Goal: Task Accomplishment & Management: Complete application form

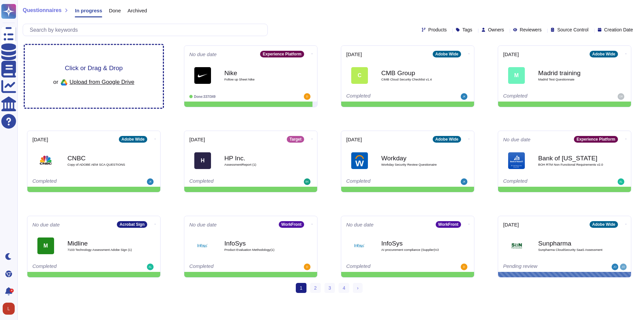
click at [91, 79] on span "Upload from Google Drive" at bounding box center [101, 82] width 65 height 6
click at [108, 68] on span "Click or Drag & Drop" at bounding box center [94, 68] width 58 height 6
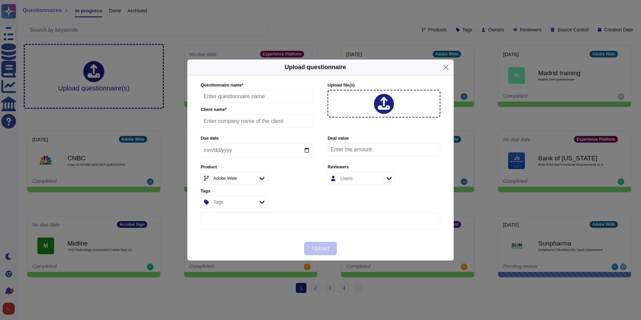
click at [383, 100] on icon at bounding box center [384, 103] width 12 height 13
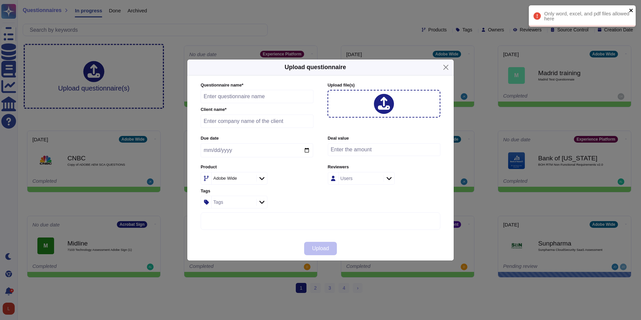
click at [632, 11] on icon "close" at bounding box center [631, 10] width 3 height 3
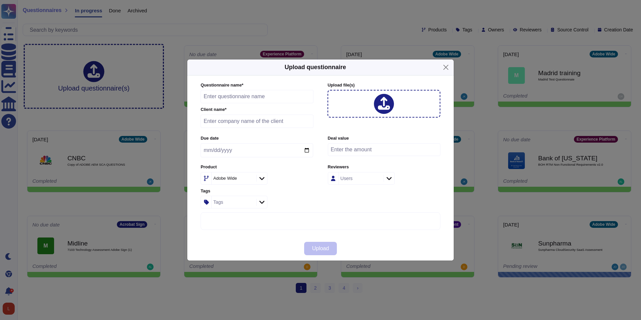
click at [388, 105] on icon at bounding box center [384, 104] width 12 height 14
click at [222, 96] on input "text" at bounding box center [257, 96] width 113 height 13
type input "h"
type input "Howdens"
click at [245, 123] on input "text" at bounding box center [257, 121] width 113 height 13
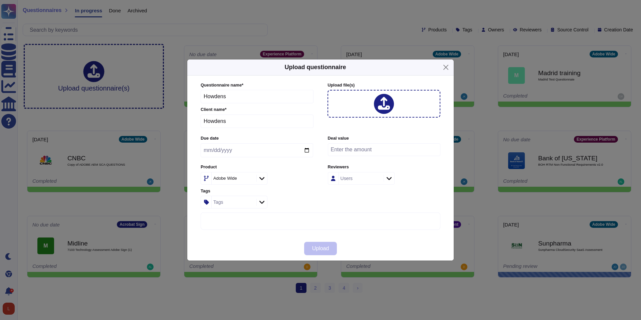
type input "Howdens"
click at [244, 148] on input "date" at bounding box center [257, 150] width 113 height 14
click at [306, 150] on input "date" at bounding box center [257, 150] width 113 height 14
type input "[DATE]"
click at [261, 176] on icon at bounding box center [261, 178] width 5 height 7
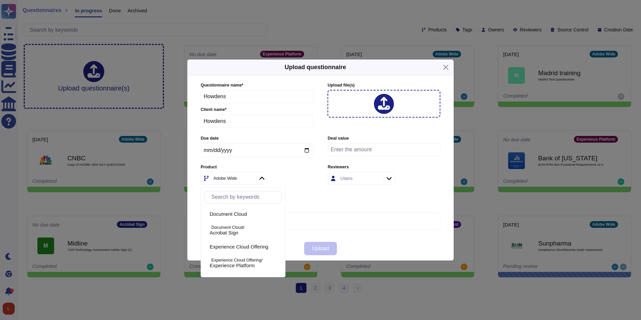
click at [262, 176] on icon at bounding box center [261, 178] width 5 height 7
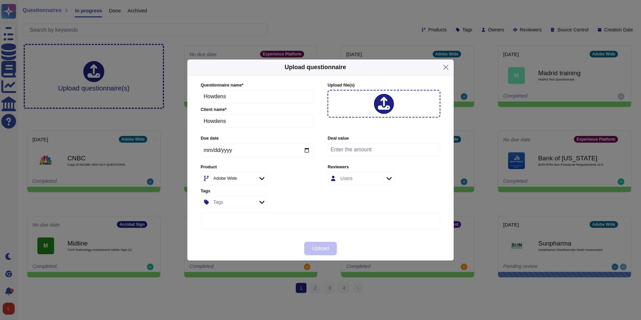
click at [350, 152] on input "number" at bounding box center [384, 149] width 113 height 13
type input "51000"
click at [389, 176] on icon at bounding box center [389, 178] width 5 height 7
click at [369, 142] on div "Deal value 51000" at bounding box center [384, 147] width 113 height 25
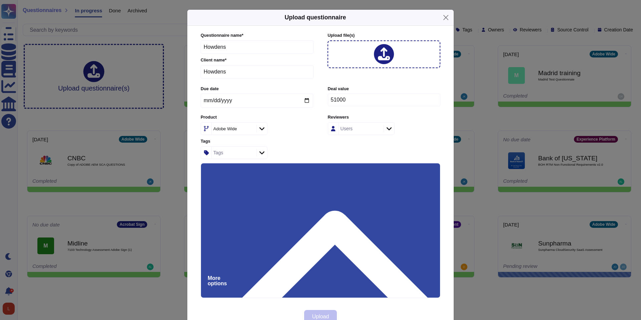
click at [383, 56] on icon at bounding box center [384, 54] width 12 height 14
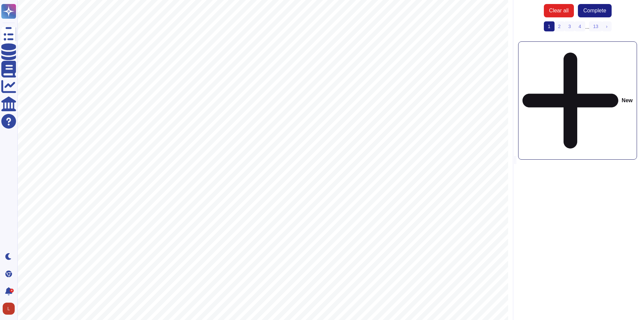
scroll to position [217, 0]
click at [558, 27] on link "2" at bounding box center [559, 26] width 11 height 10
click at [551, 26] on link "1" at bounding box center [548, 26] width 11 height 10
click at [559, 26] on link "2" at bounding box center [559, 26] width 11 height 10
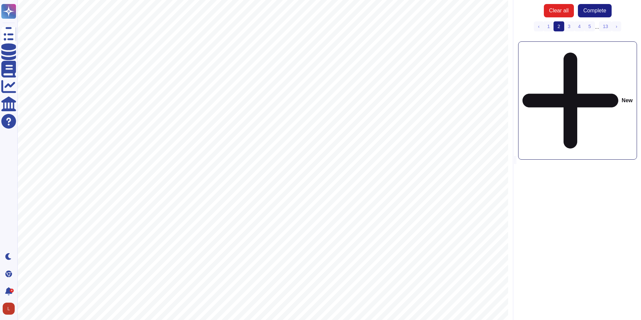
scroll to position [315, 0]
click at [570, 25] on link "3" at bounding box center [569, 26] width 11 height 10
click at [602, 9] on span "Complete" at bounding box center [594, 10] width 23 height 5
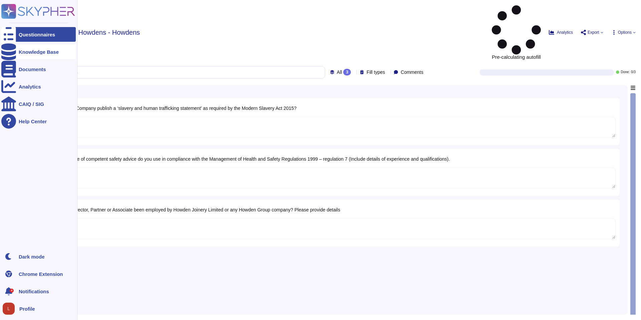
click at [26, 56] on div "Knowledge Base" at bounding box center [38, 51] width 74 height 15
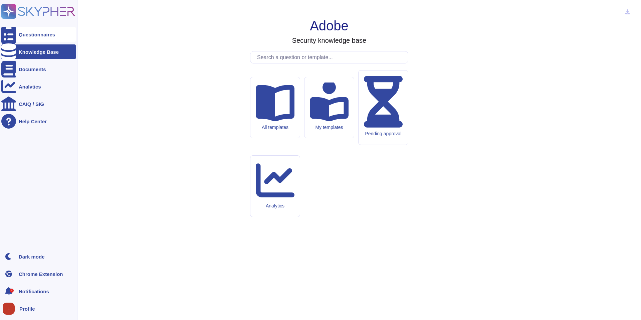
click at [23, 34] on div "Questionnaires" at bounding box center [37, 34] width 36 height 5
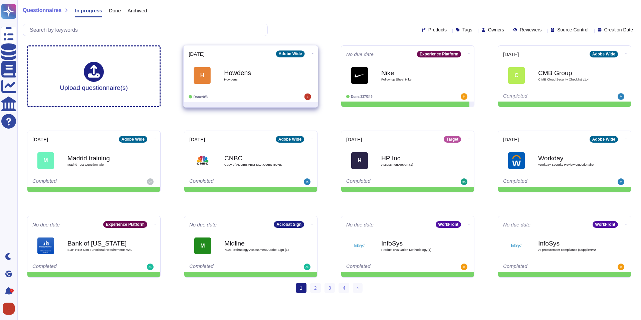
click at [245, 86] on div "Howdens Howdens" at bounding box center [257, 75] width 67 height 27
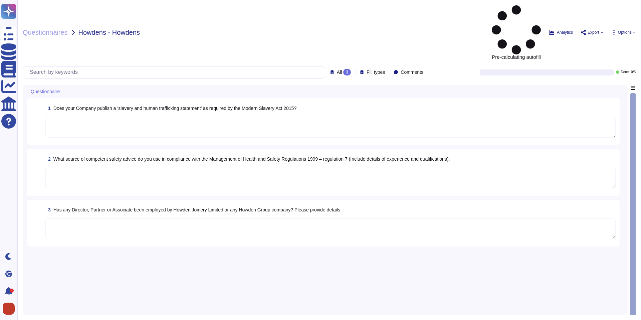
click at [309, 117] on textarea at bounding box center [330, 127] width 570 height 21
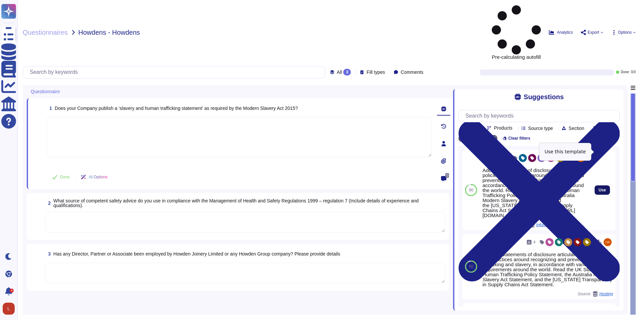
click at [605, 188] on span "Use" at bounding box center [602, 190] width 7 height 4
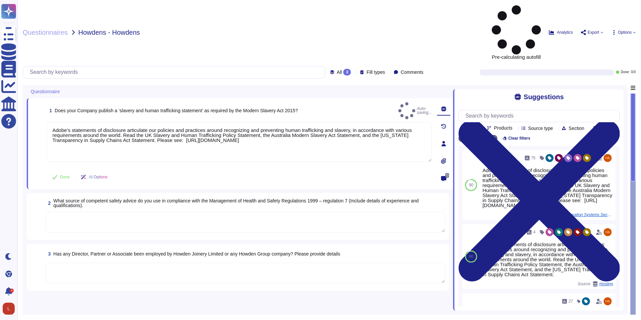
type textarea "Adobe’s statements of disclosure articulate our policies and practices around r…"
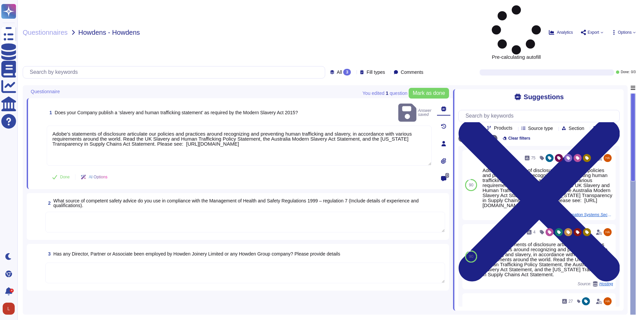
click at [401, 212] on textarea at bounding box center [245, 222] width 400 height 21
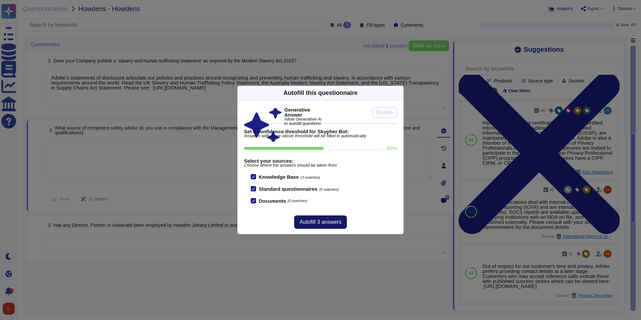
click at [333, 223] on span "Autofill 3 answers" at bounding box center [321, 221] width 42 height 5
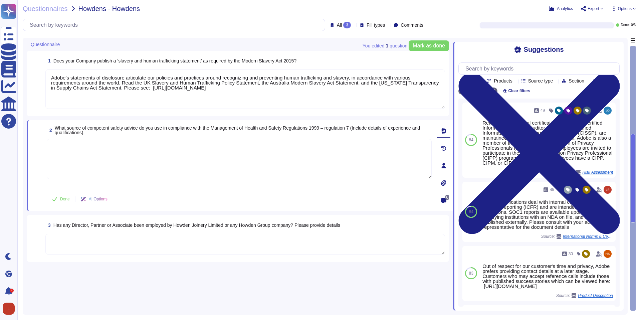
type textarea "Relevant professional certifications, including Certified Information Systems A…"
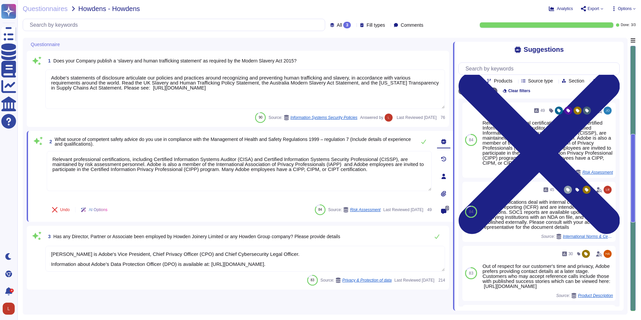
click at [360, 261] on textarea "[PERSON_NAME] is Adobe's Vice President, Chief Privacy Officer (CPO) and Chief …" at bounding box center [245, 259] width 400 height 26
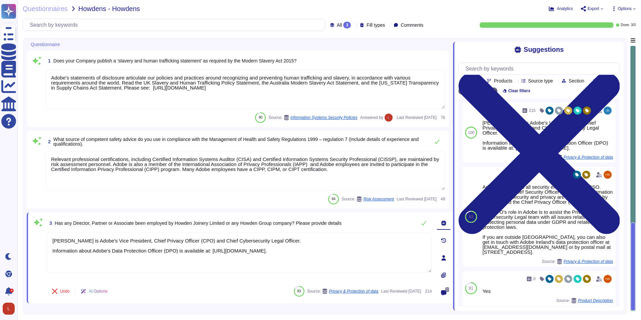
drag, startPoint x: 91, startPoint y: 241, endPoint x: 42, endPoint y: 240, distance: 48.8
click at [42, 240] on div "3 Has any Director, Partner or Associate been employed by [PERSON_NAME] Limited…" at bounding box center [232, 257] width 400 height 83
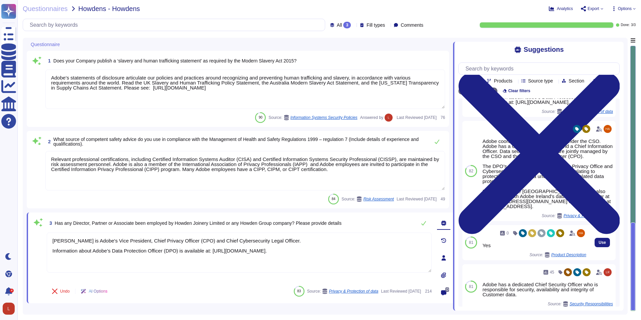
scroll to position [44, 0]
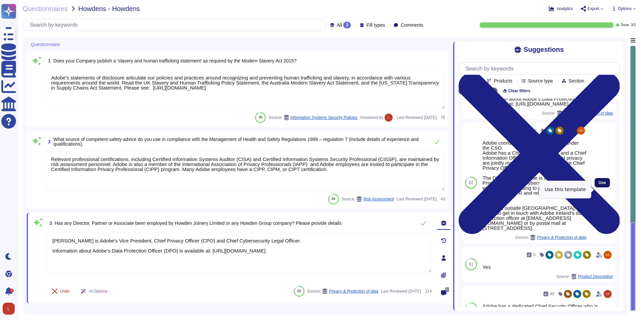
click at [601, 185] on span "Use" at bounding box center [602, 183] width 7 height 4
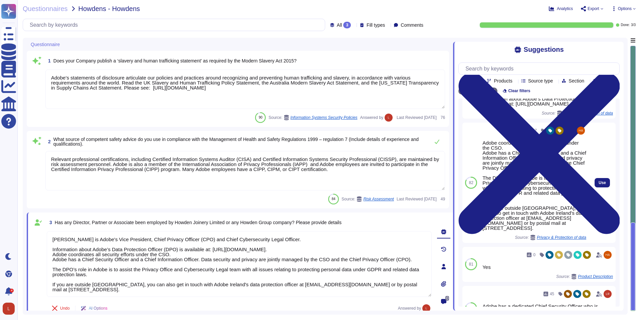
scroll to position [0, 0]
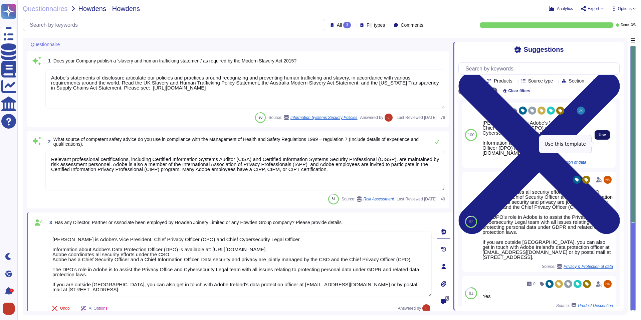
click at [602, 137] on span "Use" at bounding box center [602, 135] width 7 height 4
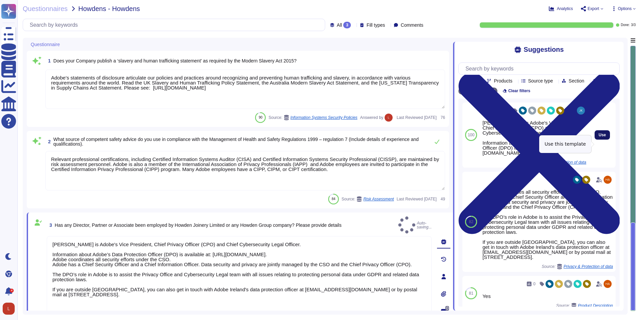
type textarea "Loremi Dolorsi am Conse'a Elit Seddoeius, Tempo Incidid Utlabor (ETD) mag Aliqu…"
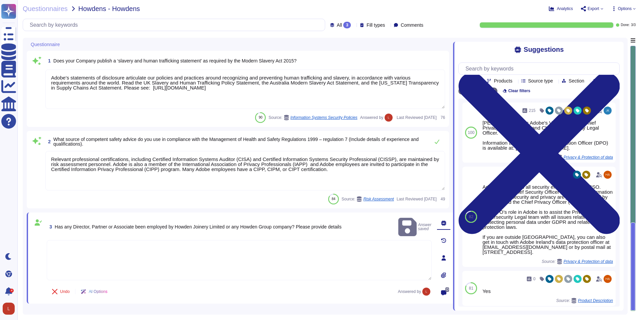
click at [350, 251] on textarea at bounding box center [239, 260] width 385 height 40
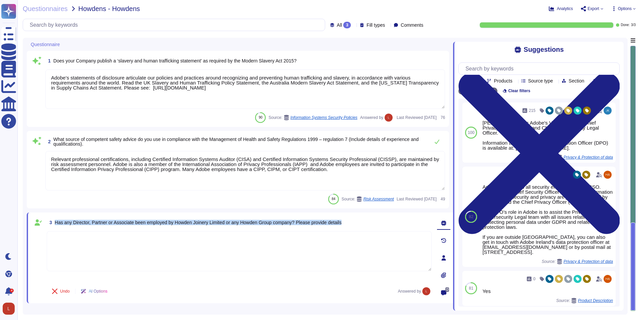
drag, startPoint x: 358, startPoint y: 222, endPoint x: 55, endPoint y: 221, distance: 302.9
click at [55, 221] on div "3 Has any Director, Partner or Associate been employed by [PERSON_NAME] Limited…" at bounding box center [239, 222] width 385 height 12
copy span "Has any Director, Partner or Associate been employed by Howden Joinery Limited …"
click at [487, 68] on input "text" at bounding box center [540, 69] width 157 height 12
paste input "Has any Director, Partner or Associate been employed by Howden Joinery Limited …"
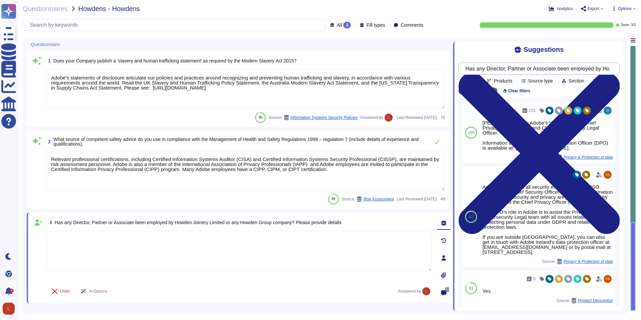
scroll to position [0, 194]
type input "Has any Director, Partner or Associate been employed by Howden Joinery Limited …"
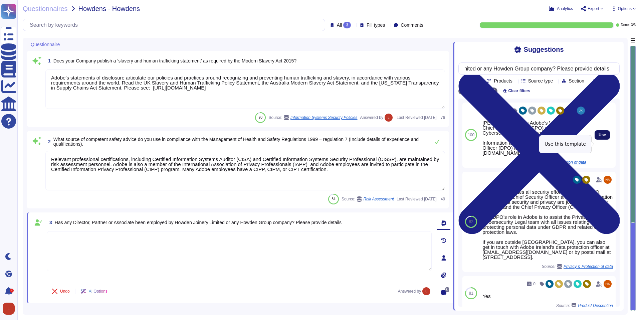
scroll to position [0, 0]
click at [603, 137] on span "Use" at bounding box center [602, 135] width 7 height 4
type textarea "[PERSON_NAME] is Adobe's Vice President, Chief Privacy Officer (CPO) and Chief …"
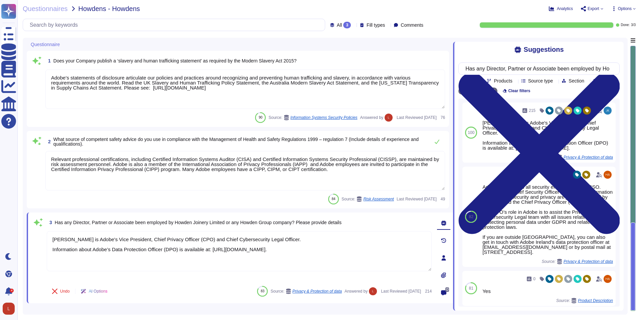
click at [354, 25] on icon at bounding box center [354, 25] width 0 height 0
click at [64, 45] on icon at bounding box center [64, 45] width 0 height 0
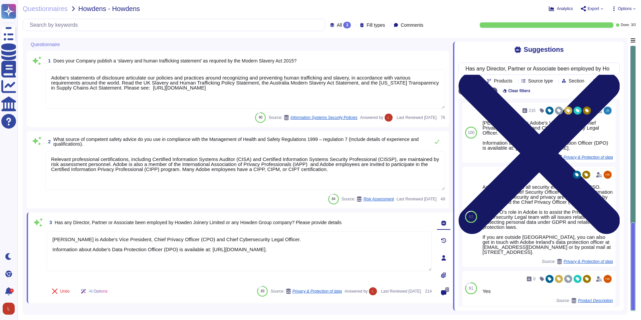
click at [616, 47] on icon at bounding box center [539, 153] width 161 height 215
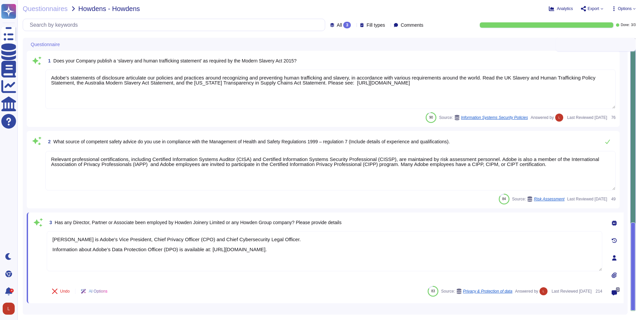
click at [632, 39] on div at bounding box center [596, 44] width 80 height 13
click at [572, 90] on textarea "Adobe’s statements of disclosure articulate our policies and practices around r…" at bounding box center [330, 88] width 570 height 39
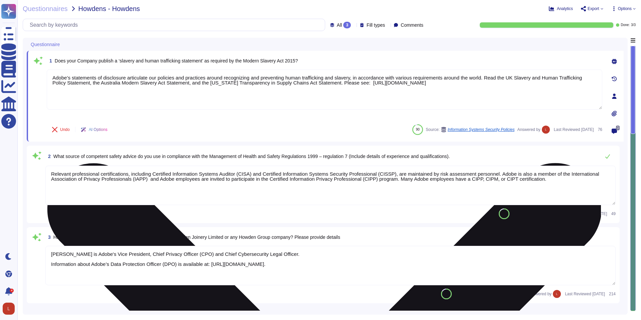
click at [564, 96] on textarea "Adobe’s statements of disclosure articulate our policies and practices around r…" at bounding box center [325, 89] width 556 height 40
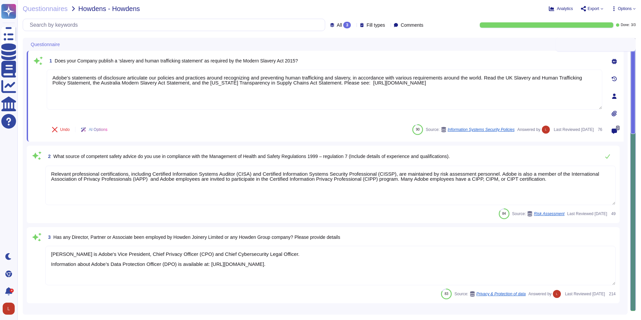
click at [635, 41] on div at bounding box center [596, 44] width 80 height 13
click at [630, 42] on div at bounding box center [596, 44] width 72 height 5
click at [411, 26] on span "Comments" at bounding box center [412, 25] width 23 height 5
click at [410, 27] on div "Comments" at bounding box center [410, 25] width 32 height 7
drag, startPoint x: 620, startPoint y: 25, endPoint x: 611, endPoint y: 24, distance: 9.2
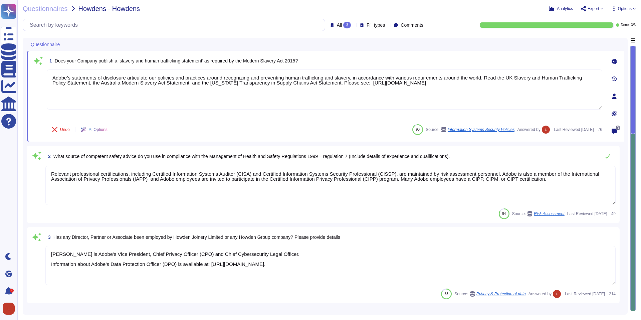
click at [621, 25] on span "Done:" at bounding box center [625, 24] width 9 height 3
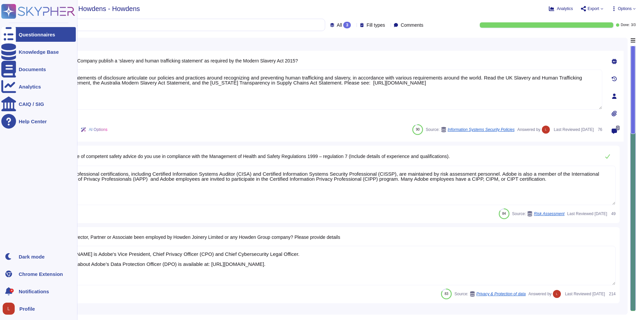
click at [23, 35] on div "Questionnaires" at bounding box center [37, 34] width 36 height 5
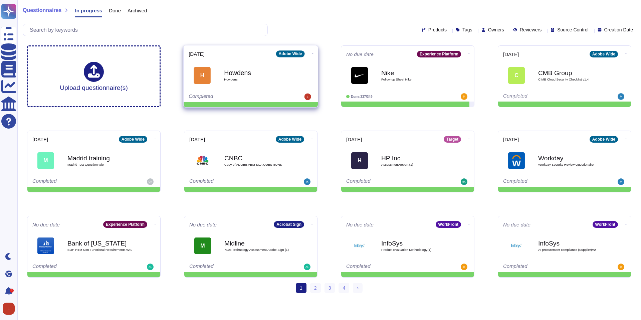
click at [244, 58] on div "[DATE] Adobe Wide H Howdens Howdens Completed" at bounding box center [251, 73] width 134 height 56
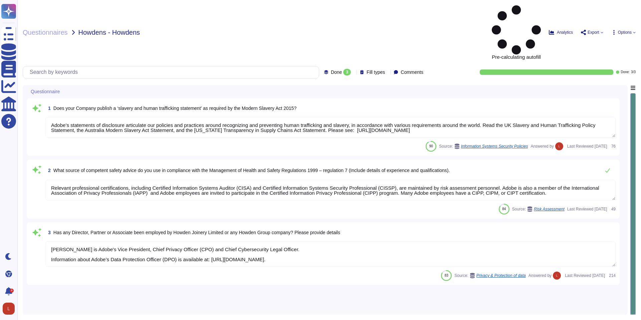
type textarea "Adobe’s statements of disclosure articulate our policies and practices around r…"
type textarea "Relevant professional certifications, including Certified Information Systems A…"
type textarea "[PERSON_NAME] is Adobe's Vice President, Chief Privacy Officer (CPO) and Chief …"
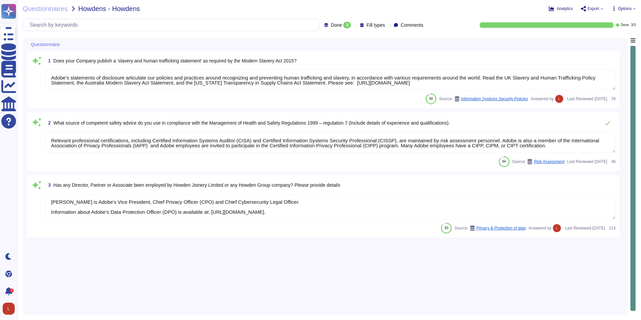
click at [354, 25] on icon at bounding box center [354, 25] width 0 height 0
click at [340, 43] on div "All 3" at bounding box center [343, 41] width 54 height 7
click at [354, 79] on icon at bounding box center [429, 121] width 150 height 85
click at [354, 58] on div "Done 3" at bounding box center [349, 58] width 54 height 7
click at [388, 25] on icon at bounding box center [388, 25] width 0 height 0
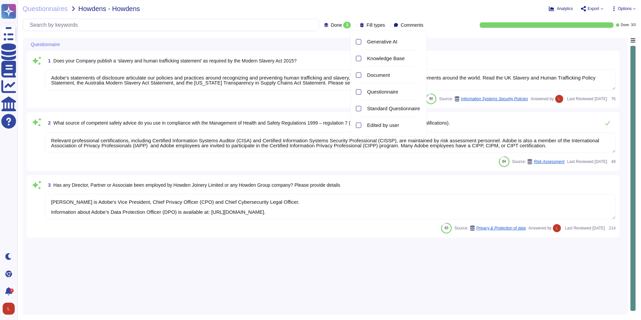
click at [388, 25] on icon at bounding box center [388, 25] width 0 height 0
click at [624, 9] on span "Options" at bounding box center [625, 9] width 14 height 4
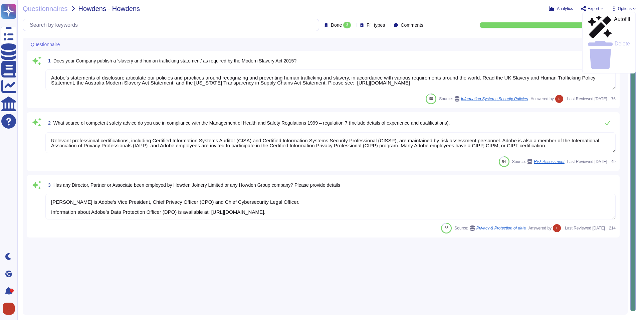
click at [624, 9] on span "Options" at bounding box center [625, 9] width 14 height 4
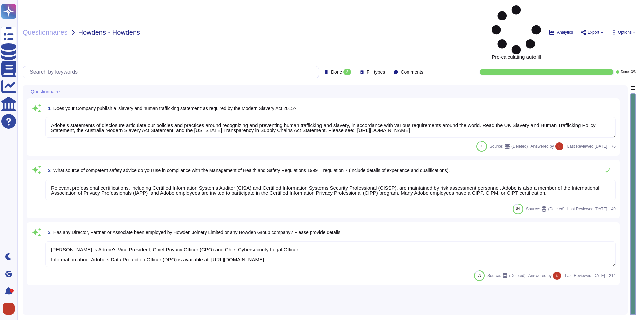
type textarea "Adobe’s statements of disclosure articulate our policies and practices around r…"
type textarea "Relevant professional certifications, including Certified Information Systems A…"
type textarea "[PERSON_NAME] is Adobe's Vice President, Chief Privacy Officer (CPO) and Chief …"
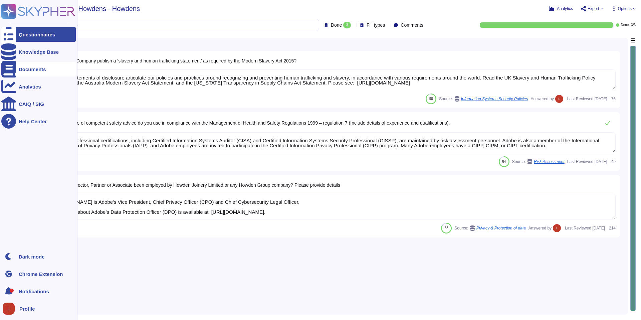
click at [41, 68] on div "Documents" at bounding box center [32, 69] width 27 height 5
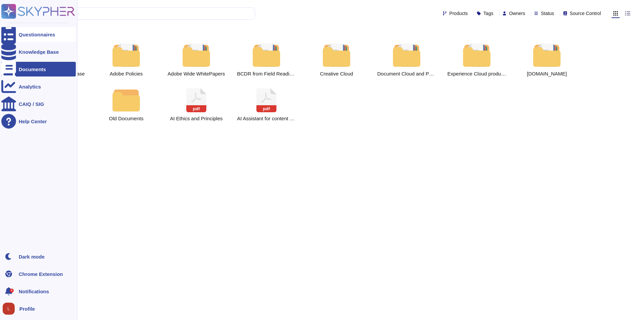
click at [27, 30] on div "Questionnaires" at bounding box center [38, 34] width 74 height 15
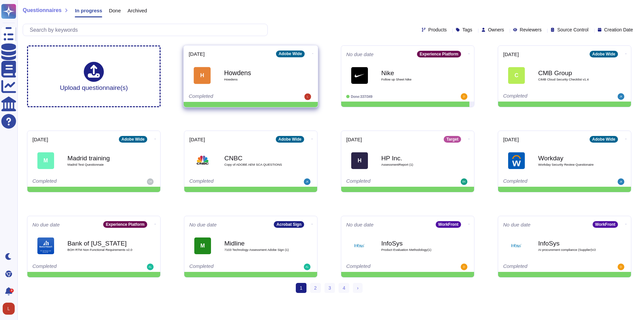
click at [275, 91] on div "H Howdens Howdens" at bounding box center [251, 75] width 124 height 34
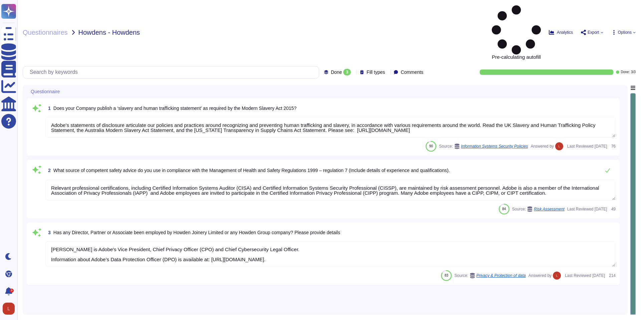
type textarea "Adobe’s statements of disclosure articulate our policies and practices around r…"
type textarea "Relevant professional certifications, including Certified Information Systems A…"
type textarea "[PERSON_NAME] is Adobe's Vice President, Chief Privacy Officer (CPO) and Chief …"
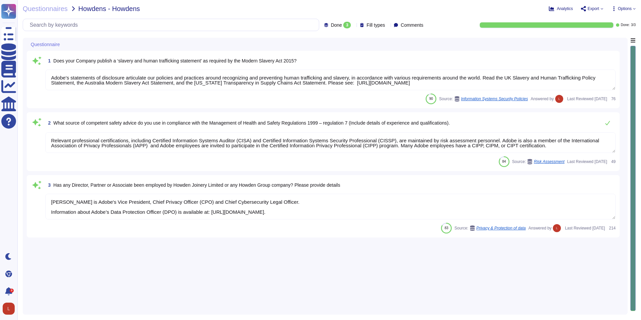
click at [613, 89] on textarea "Adobe’s statements of disclosure articulate our policies and practices around r…" at bounding box center [330, 79] width 570 height 21
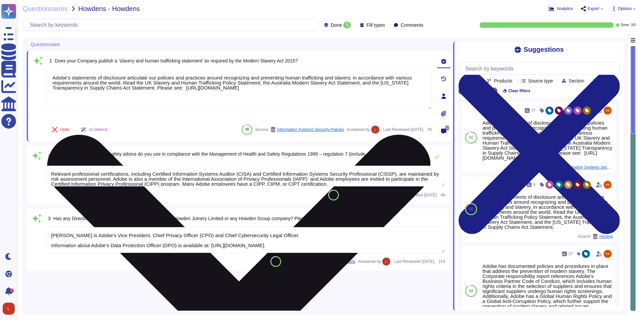
click at [412, 97] on textarea "Adobe’s statements of disclosure articulate our policies and practices around r…" at bounding box center [239, 89] width 385 height 40
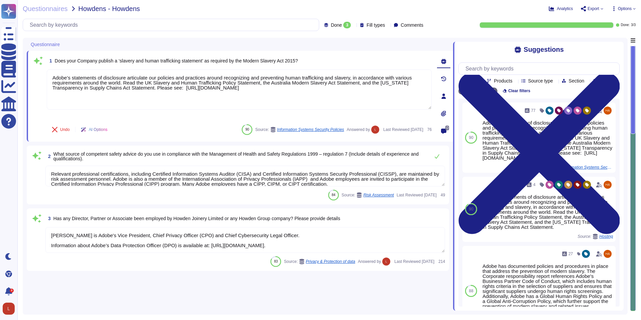
click at [177, 180] on textarea "Relevant professional certifications, including Certified Information Systems A…" at bounding box center [245, 176] width 400 height 21
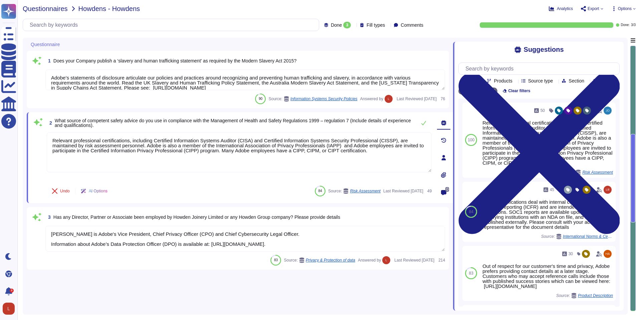
click at [56, 7] on span "Questionnaires" at bounding box center [45, 8] width 45 height 7
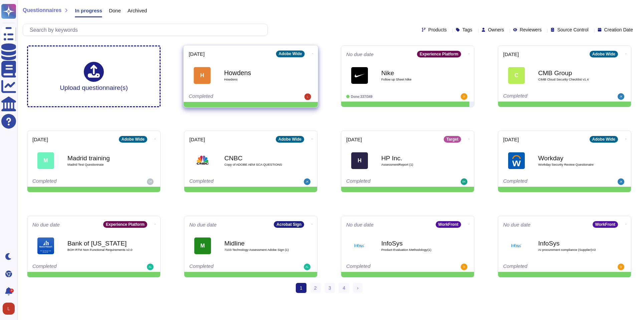
click at [243, 88] on div "Howdens Howdens" at bounding box center [257, 75] width 67 height 27
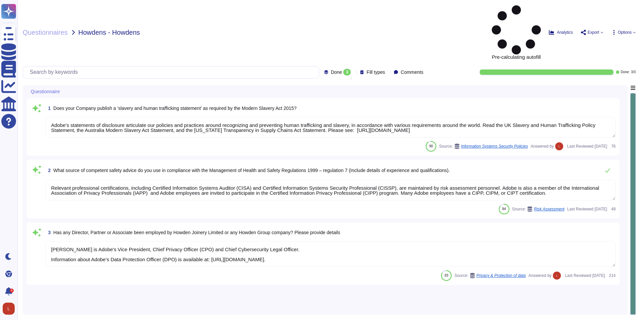
type textarea "Adobe’s statements of disclosure articulate our policies and practices around r…"
type textarea "Relevant professional certifications, including Certified Information Systems A…"
type textarea "[PERSON_NAME] is Adobe's Vice President, Chief Privacy Officer (CPO) and Chief …"
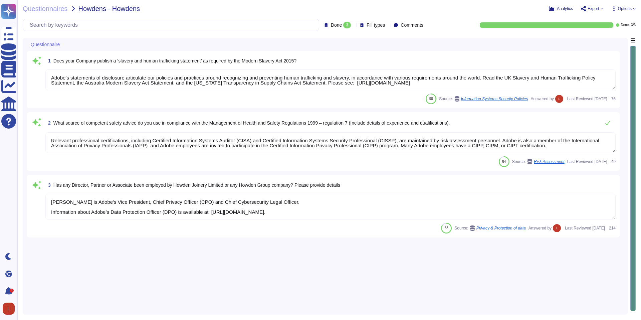
click at [66, 98] on icon at bounding box center [139, 140] width 150 height 85
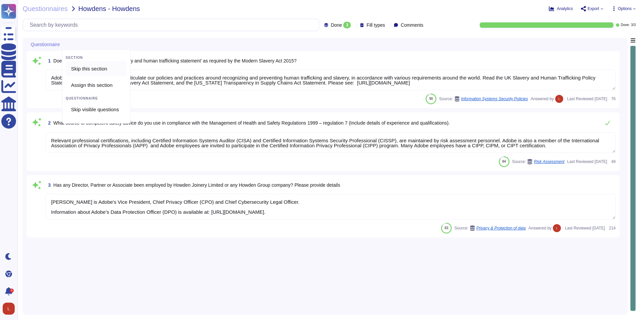
click at [102, 66] on span "Skip this section" at bounding box center [89, 69] width 36 height 6
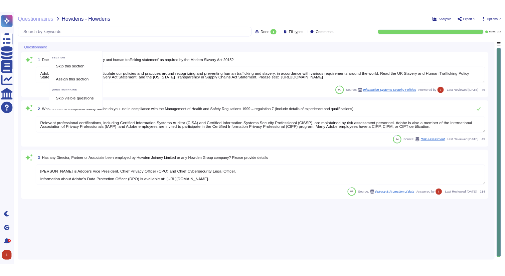
scroll to position [13, 0]
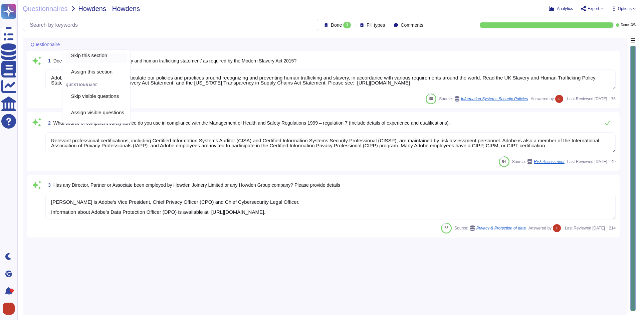
click at [89, 66] on icon at bounding box center [174, 141] width 171 height 150
click at [107, 56] on span "Skip this section" at bounding box center [89, 55] width 36 height 6
click at [135, 56] on icon at bounding box center [209, 141] width 171 height 171
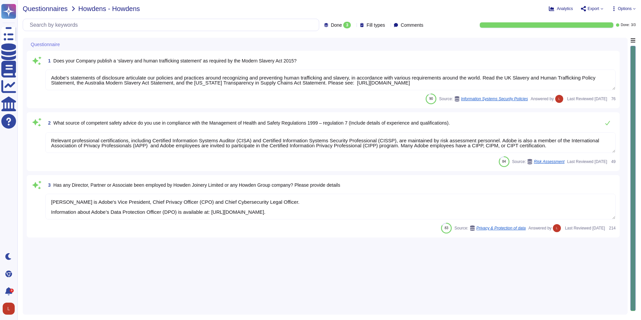
click at [61, 10] on span "Questionnaires" at bounding box center [45, 8] width 45 height 7
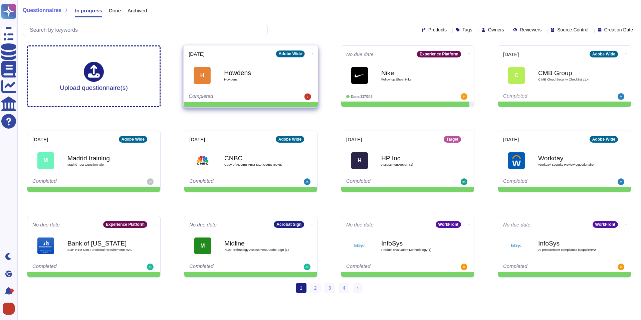
click at [252, 71] on b "Howdens" at bounding box center [257, 72] width 67 height 6
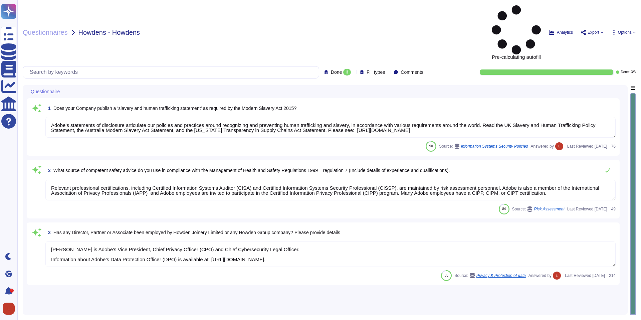
type textarea "Adobe’s statements of disclosure articulate our policies and practices around r…"
type textarea "Relevant professional certifications, including Certified Information Systems A…"
type textarea "[PERSON_NAME] is Adobe's Vice President, Chief Privacy Officer (CPO) and Chief …"
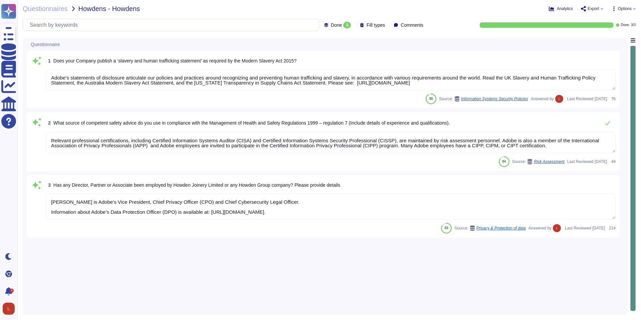
click at [634, 8] on icon at bounding box center [634, 8] width 2 height 1
click at [374, 25] on span "Fill types" at bounding box center [376, 25] width 18 height 5
click at [408, 24] on span "Comments" at bounding box center [412, 25] width 23 height 5
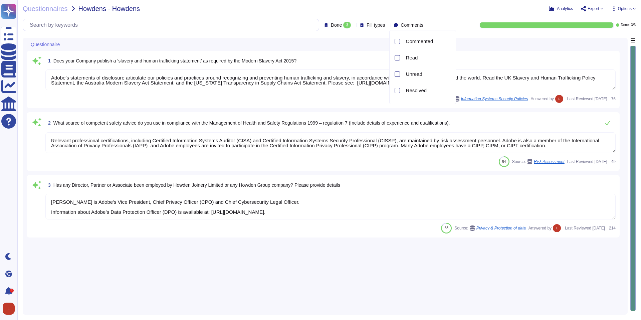
click at [408, 24] on span "Comments" at bounding box center [412, 25] width 23 height 5
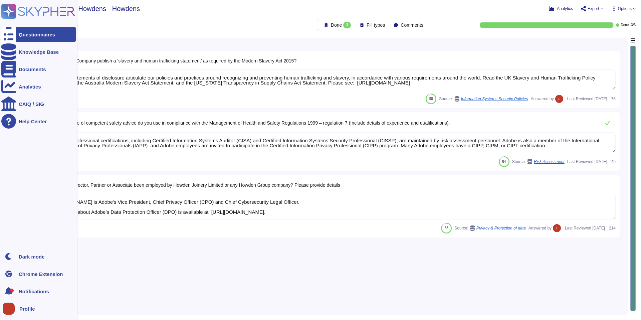
click at [37, 34] on div "Questionnaires" at bounding box center [37, 34] width 36 height 5
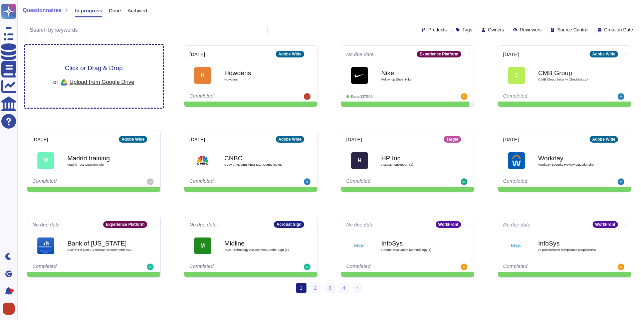
click at [103, 67] on span "Click or Drag & Drop" at bounding box center [94, 68] width 58 height 6
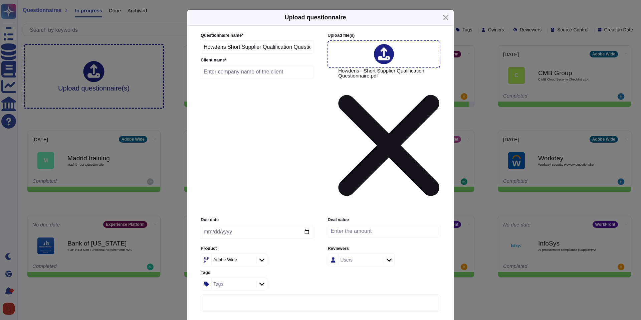
click at [225, 78] on input "text" at bounding box center [257, 71] width 113 height 13
type input "Howdens*"
click at [308, 225] on input "date" at bounding box center [257, 232] width 113 height 14
type input "[DATE]"
click at [358, 225] on input "number" at bounding box center [384, 231] width 113 height 13
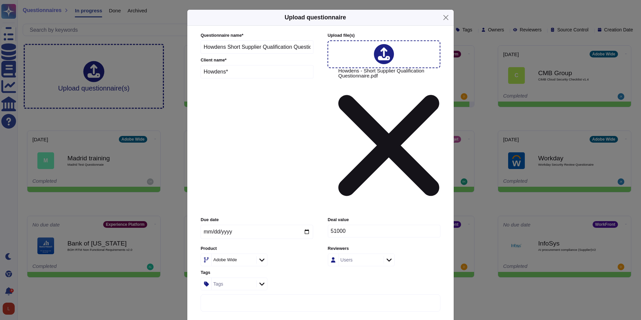
type input "51000"
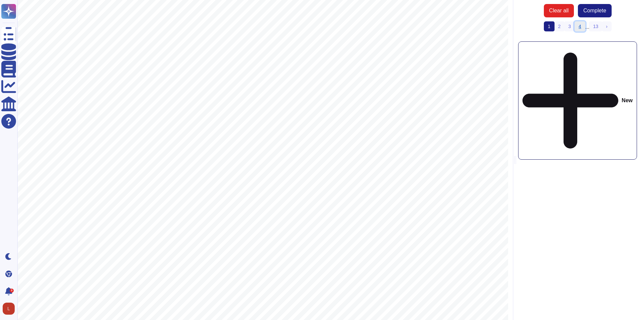
click at [580, 27] on link "4" at bounding box center [580, 26] width 11 height 10
click at [560, 27] on link "3" at bounding box center [559, 26] width 11 height 10
click at [552, 27] on link "2" at bounding box center [554, 26] width 11 height 10
click at [569, 27] on link "3" at bounding box center [569, 26] width 11 height 10
click at [577, 27] on link "4" at bounding box center [574, 26] width 11 height 10
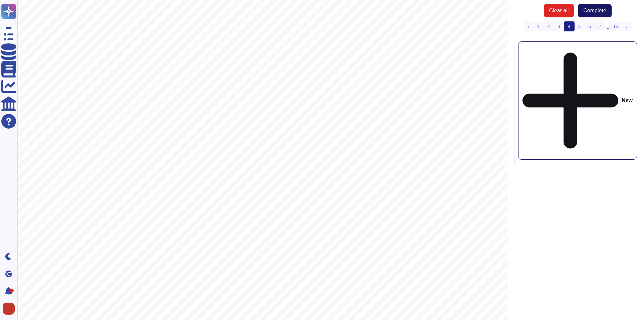
click at [599, 12] on span "Complete" at bounding box center [594, 10] width 23 height 5
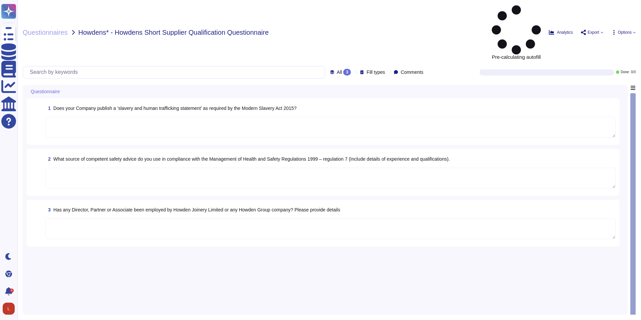
click at [518, 117] on textarea at bounding box center [330, 127] width 570 height 21
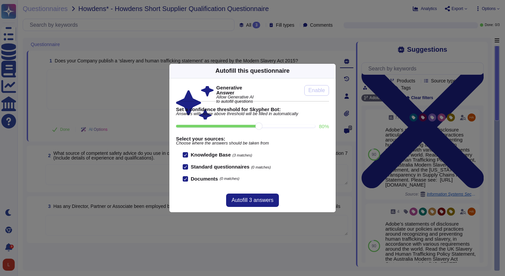
click at [332, 71] on icon at bounding box center [332, 71] width 0 height 0
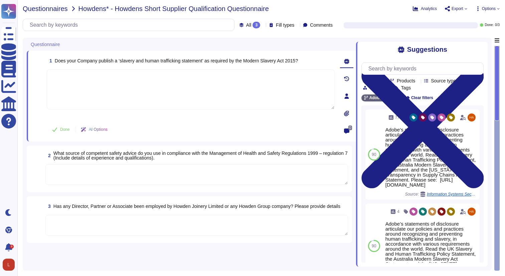
click at [41, 8] on span "Questionnaires" at bounding box center [45, 8] width 45 height 7
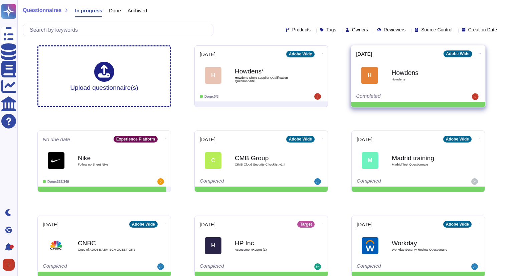
click at [436, 80] on span "Howdens" at bounding box center [424, 79] width 67 height 3
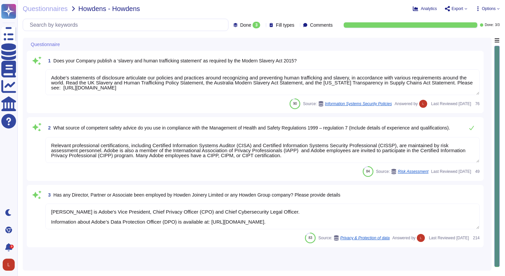
type textarea "Adobe’s statements of disclosure articulate our policies and practices around r…"
type textarea "Relevant professional certifications, including Certified Information Systems A…"
type textarea "[PERSON_NAME] is Adobe's Vice President, Chief Privacy Officer (CPO) and Chief …"
drag, startPoint x: 268, startPoint y: 88, endPoint x: 22, endPoint y: 69, distance: 246.8
click at [22, 69] on div "Questionnaires Howdens - Howdens Analytics Export Options Done 3 Fill types Com…" at bounding box center [261, 138] width 488 height 276
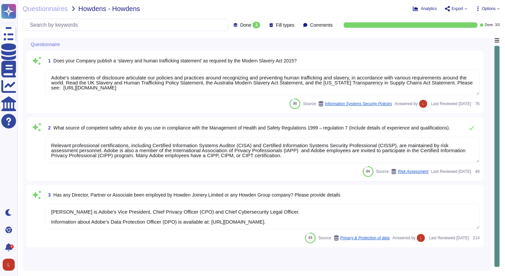
click at [477, 227] on textarea "[PERSON_NAME] is Adobe's Vice President, Chief Privacy Officer (CPO) and Chief …" at bounding box center [262, 217] width 434 height 26
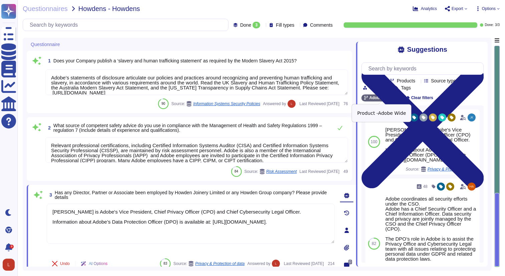
click at [390, 98] on span "Adobe Wide" at bounding box center [380, 98] width 23 height 4
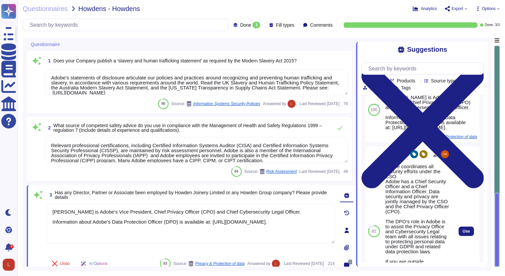
scroll to position [21, 0]
drag, startPoint x: 431, startPoint y: 222, endPoint x: 379, endPoint y: 183, distance: 65.0
click at [379, 183] on div "82 48 Adobe coordinates all security efforts under the CSO. Adobe has a Chief S…" at bounding box center [422, 231] width 114 height 170
copy div "82 48 Adobe coordinates all security efforts under the CSO. Adobe has a Chief S…"
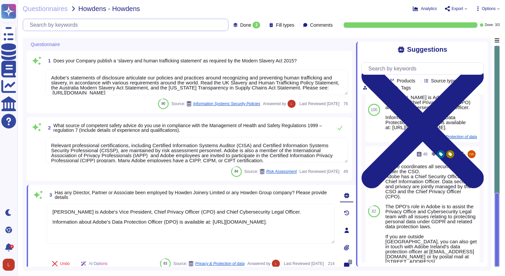
click at [74, 26] on input "text" at bounding box center [127, 25] width 202 height 12
paste input "7.1 Please provide the annual turnover of your organisation for each of your la…"
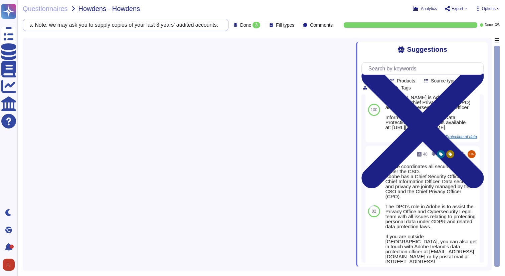
type input "7.1 Please provide the annual turnover of your organisation for each of your la…"
click at [397, 68] on input "text" at bounding box center [424, 69] width 118 height 12
paste input "7.1 Please provide the annual turnover of your organisation for each of your la…"
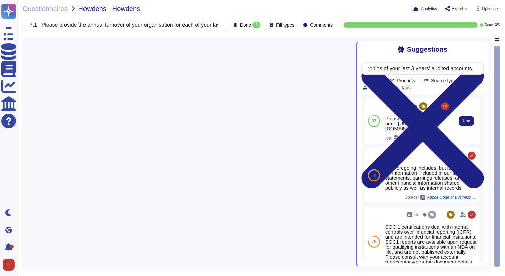
type input "7.1 Please provide the annual turnover of your organisation for each of your la…"
drag, startPoint x: 426, startPoint y: 139, endPoint x: 380, endPoint y: 122, distance: 49.6
click at [380, 122] on div "83 112 Please see the information here: http://www.adobe.com/investor-relations…" at bounding box center [422, 121] width 114 height 45
copy div "83 112 Please see the information here: http://www.adobe.com/investor-relations…"
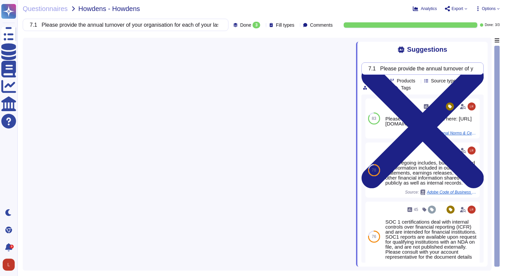
drag, startPoint x: 440, startPoint y: 67, endPoint x: 413, endPoint y: 68, distance: 27.4
click at [440, 67] on input "7.1 Please provide the annual turnover of your organisation for each of your la…" at bounding box center [421, 69] width 112 height 12
drag, startPoint x: 374, startPoint y: 70, endPoint x: 545, endPoint y: 67, distance: 171.7
click at [505, 67] on html "Questionnaires Knowledge Base Documents Analytics CAIQ / SIG Help Center Dark m…" at bounding box center [252, 138] width 505 height 276
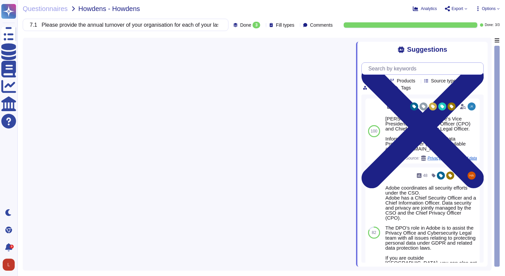
scroll to position [0, 0]
paste input "Briefly describe the principal business activities of your Company."
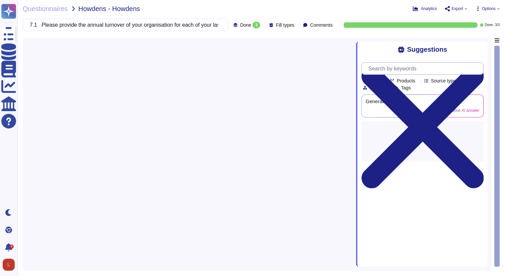
scroll to position [0, 60]
type input "Briefly describe the principal business activities of your Company."
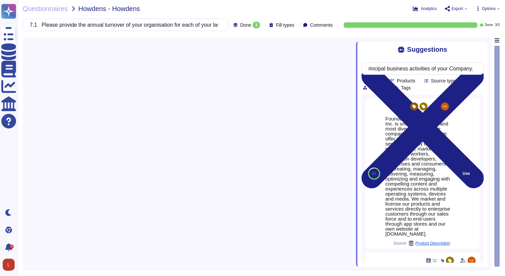
scroll to position [0, 0]
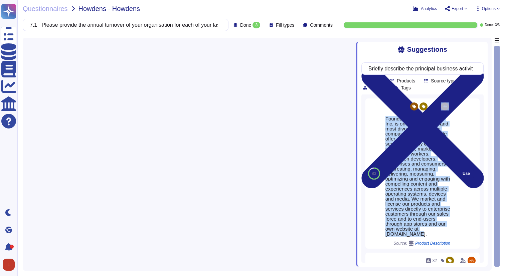
drag, startPoint x: 439, startPoint y: 232, endPoint x: 394, endPoint y: 107, distance: 133.6
click at [394, 107] on div "70 Founded in 1982, Adobe Inc. is one of the largest and most diversified softw…" at bounding box center [417, 173] width 65 height 145
copy div "70 Founded in 1982, Adobe Inc. is one of the largest and most diversified softw…"
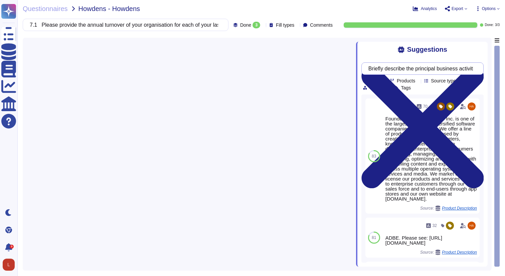
scroll to position [0, 60]
drag, startPoint x: 375, startPoint y: 69, endPoint x: 539, endPoint y: 67, distance: 164.0
click at [505, 67] on html "Questionnaires Knowledge Base Documents Analytics CAIQ / SIG Help Center Dark m…" at bounding box center [252, 138] width 505 height 276
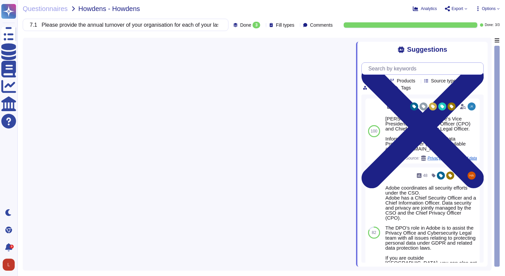
paste input "Please provide details of the resources, facilities and equipment employed in t…"
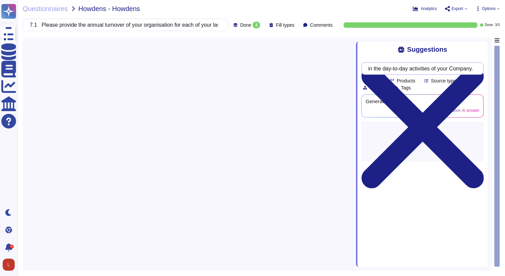
type input "Please provide details of the resources, facilities and equipment employed in t…"
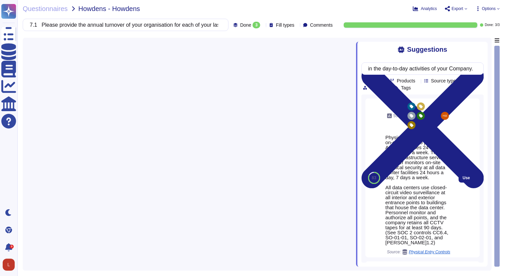
scroll to position [0, 0]
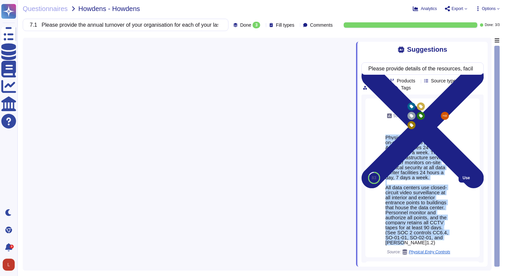
drag, startPoint x: 386, startPoint y: 138, endPoint x: 442, endPoint y: 244, distance: 119.7
click at [442, 244] on div "Physical security employs on-site guards to protect Adobe premises 24 hours a d…" at bounding box center [417, 190] width 65 height 110
copy div "Physical security employs on-site guards to protect Adobe premises 24 hours a d…"
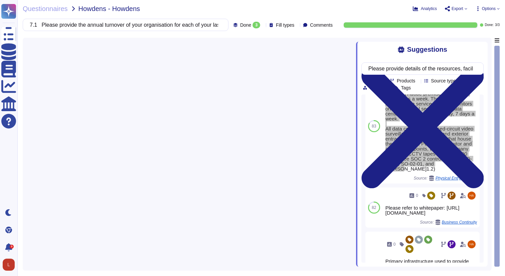
scroll to position [31, 0]
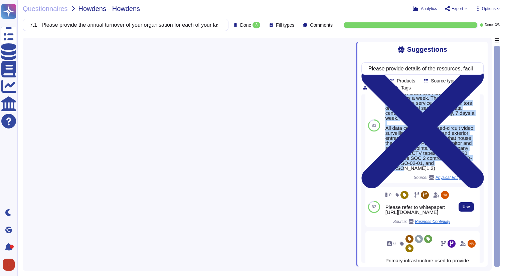
drag, startPoint x: 385, startPoint y: 202, endPoint x: 451, endPoint y: 211, distance: 66.5
click at [451, 211] on div "0 Please refer to whitepaper: https://www.adobe.com/content/dam/cc/en/security/…" at bounding box center [418, 207] width 70 height 40
copy div "Please refer to whitepaper: https://www.adobe.com/content/dam/cc/en/security/pd…"
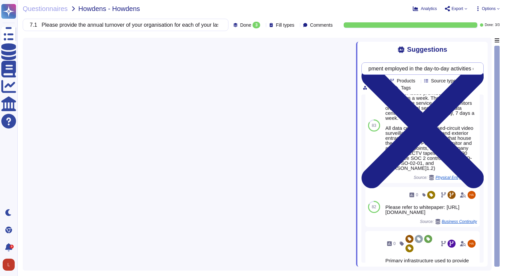
scroll to position [0, 190]
drag, startPoint x: 375, startPoint y: 70, endPoint x: 490, endPoint y: 66, distance: 115.3
click at [490, 66] on div "Suggestions Please provide details of the resources, facilities and equipment e…" at bounding box center [257, 154] width 469 height 233
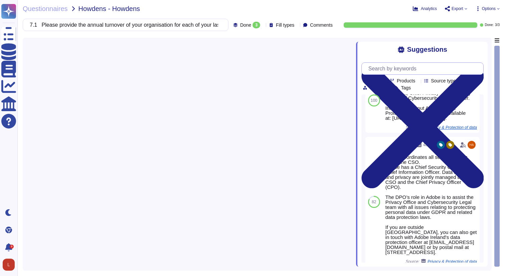
scroll to position [0, 0]
paste input "Does your Company hold a recognised quality assurance accreditation e.g. BS/EN/…"
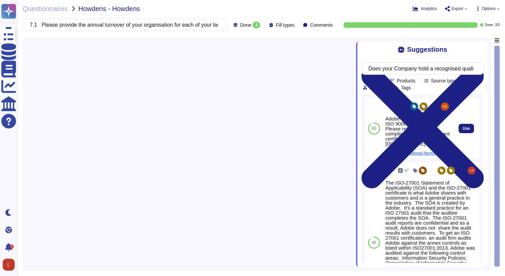
drag, startPoint x: 405, startPoint y: 148, endPoint x: 378, endPoint y: 123, distance: 37.1
click at [378, 123] on div "89 6 Adobe Systems Inc. is not ISO 9000 certified. Please refer to our complian…" at bounding box center [422, 129] width 114 height 60
copy div "89 6 Adobe Systems Inc. is not ISO 9000 certified. Please refer to our complian…"
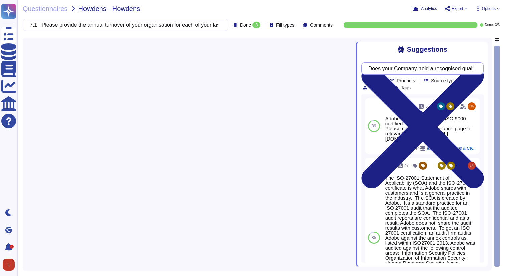
click at [377, 69] on input "Does your Company hold a recognised quality assurance accreditation e.g. BS/EN/…" at bounding box center [421, 69] width 112 height 12
drag, startPoint x: 376, startPoint y: 69, endPoint x: 570, endPoint y: 68, distance: 194.0
click at [505, 68] on html "Questionnaires Knowledge Base Documents Analytics CAIQ / SIG Help Center Dark m…" at bounding box center [252, 138] width 505 height 276
paste input "Please list membership of any relevant professional or trade bodies, details of…"
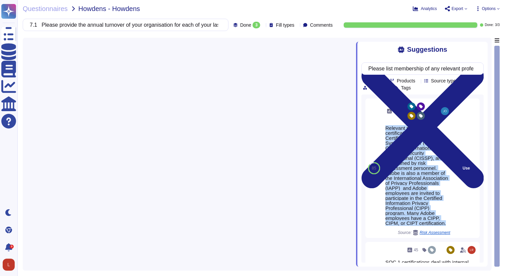
drag, startPoint x: 385, startPoint y: 128, endPoint x: 447, endPoint y: 222, distance: 112.5
click at [447, 222] on div "Relevant professional certifications, including Certified Information Systems A…" at bounding box center [417, 176] width 65 height 100
copy div "Relevant professional certifications, including Certified Information Systems A…"
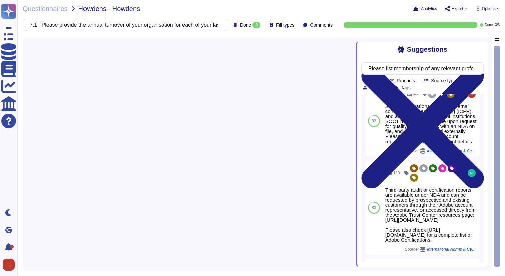
scroll to position [156, 0]
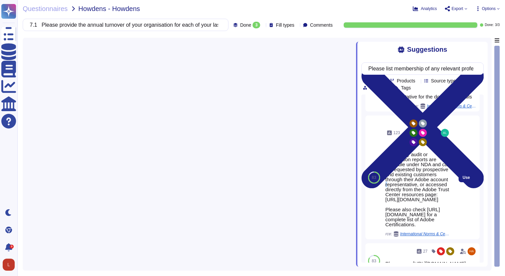
click at [386, 196] on div "Third-party audit or certification reports are available under NDA and can be r…" at bounding box center [417, 189] width 65 height 75
drag, startPoint x: 385, startPoint y: 225, endPoint x: 447, endPoint y: 237, distance: 62.9
click at [448, 227] on div "Third-party audit or certification reports are available under NDA and can be r…" at bounding box center [417, 189] width 65 height 75
copy div "Please also check https://www.adobe.com/trust/compliance/compliance-list.html f…"
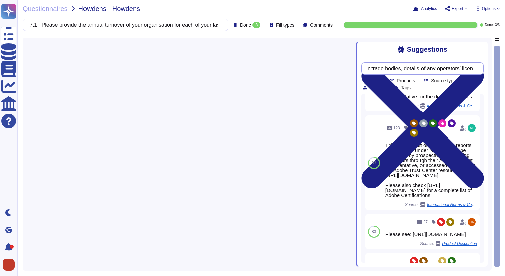
scroll to position [0, 230]
drag, startPoint x: 376, startPoint y: 69, endPoint x: 519, endPoint y: 70, distance: 143.6
click at [505, 70] on html "Questionnaires Knowledge Base Documents Analytics CAIQ / SIG Help Center Dark m…" at bounding box center [252, 138] width 505 height 276
paste input "describe your organisations approach to dealing with Anti-bribery and ensuring …"
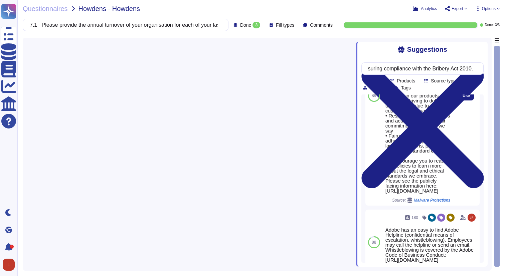
scroll to position [0, 0]
click at [431, 193] on div "At Adobe, good business begins with our commitment to the highest ethical stand…" at bounding box center [417, 103] width 65 height 180
click at [444, 193] on div "At Adobe, good business begins with our commitment to the highest ethical stand…" at bounding box center [417, 103] width 65 height 180
drag, startPoint x: 446, startPoint y: 211, endPoint x: 455, endPoint y: 210, distance: 9.1
click at [455, 206] on div "89 21 At Adobe, good business begins with our commitment to the highest ethical…" at bounding box center [422, 96] width 114 height 220
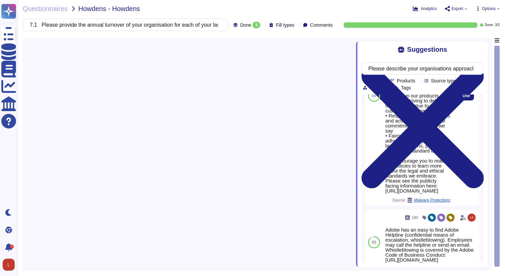
click at [446, 193] on div "At Adobe, good business begins with our commitment to the highest ethical stand…" at bounding box center [417, 103] width 65 height 180
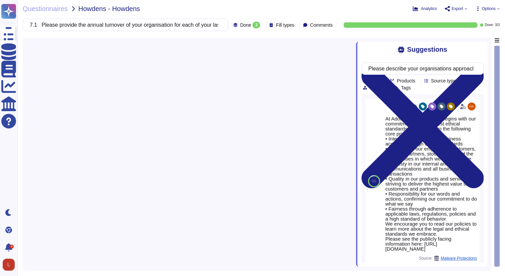
drag, startPoint x: 451, startPoint y: 211, endPoint x: 372, endPoint y: 91, distance: 143.4
click at [372, 91] on div "Please describe your organisations approach to dealing with Anti-bribery and en…" at bounding box center [422, 159] width 122 height 205
copy div "Tags 89 21 At Adobe, good business begins with our commitment to the highest et…"
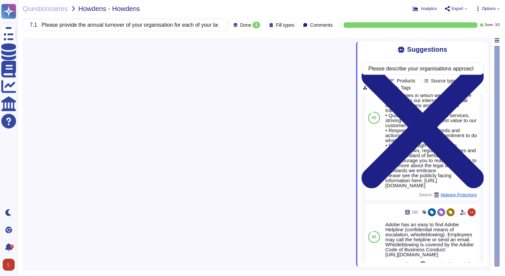
scroll to position [46, 0]
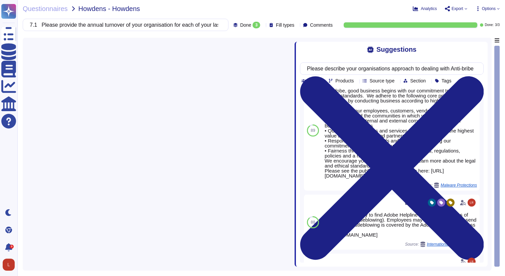
drag, startPoint x: 357, startPoint y: 133, endPoint x: 295, endPoint y: 130, distance: 62.2
click at [295, 130] on span at bounding box center [294, 152] width 3 height 229
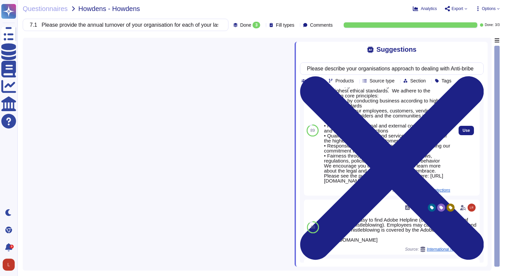
scroll to position [29, 0]
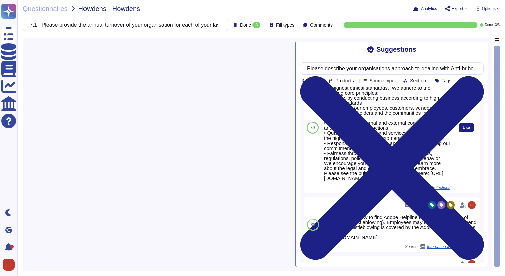
click at [397, 181] on div "At Adobe, good business begins with our commitment to the highest ethical stand…" at bounding box center [387, 130] width 126 height 100
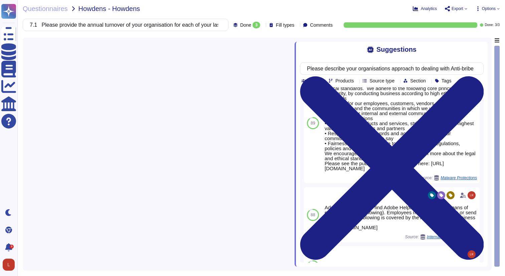
scroll to position [0, 0]
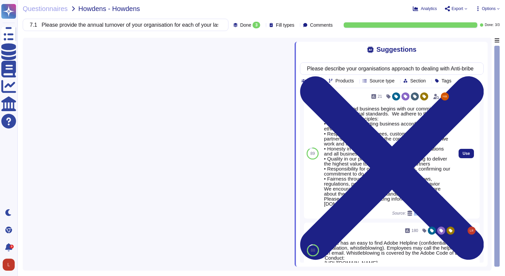
drag, startPoint x: 395, startPoint y: 188, endPoint x: 324, endPoint y: 111, distance: 104.7
click at [324, 111] on div "At Adobe, good business begins with our commitment to the highest ethical stand…" at bounding box center [387, 156] width 126 height 100
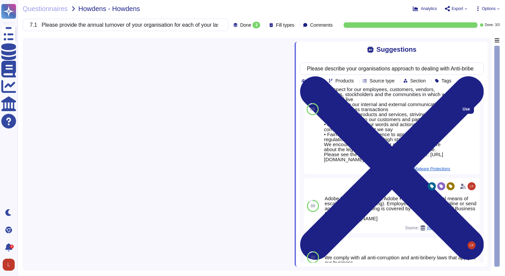
copy div "to the highest ethical standards. We adhere to the following core principles: •…"
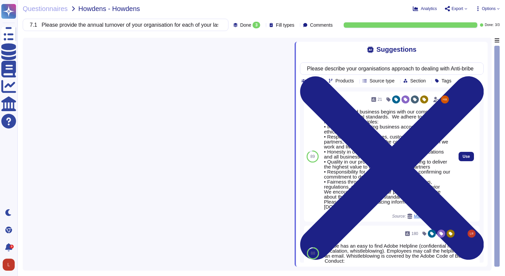
drag, startPoint x: 325, startPoint y: 112, endPoint x: 413, endPoint y: 215, distance: 135.7
click at [413, 209] on div "At Adobe, good business begins with our commitment to the highest ethical stand…" at bounding box center [387, 159] width 126 height 100
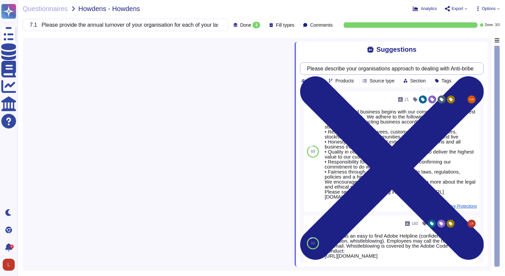
scroll to position [0, 142]
drag, startPoint x: 314, startPoint y: 69, endPoint x: 505, endPoint y: 68, distance: 191.0
click at [505, 68] on html "Questionnaires Knowledge Base Documents Analytics CAIQ / SIG Help Center Dark m…" at bounding box center [252, 138] width 505 height 276
paste input "best describes your business type"
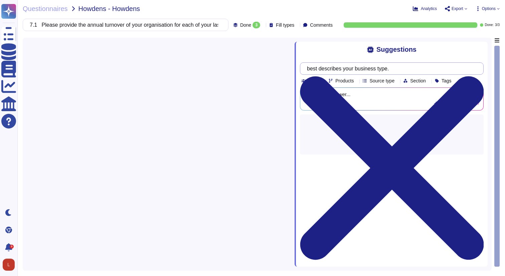
scroll to position [0, 0]
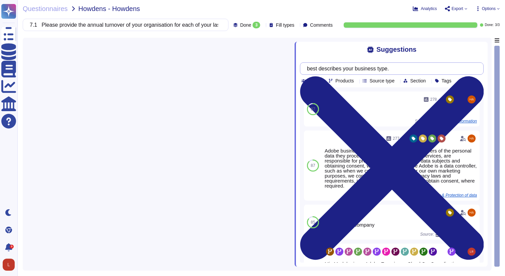
drag, startPoint x: 396, startPoint y: 68, endPoint x: 310, endPoint y: 66, distance: 86.2
click at [310, 66] on div "best describes your business type." at bounding box center [392, 68] width 184 height 12
paste input "Does your Company publish a ‘slavery and human trafficking statement’ as requir…"
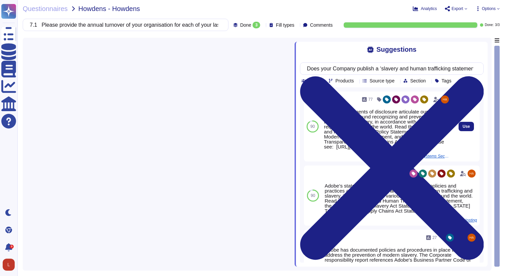
drag, startPoint x: 326, startPoint y: 112, endPoint x: 410, endPoint y: 157, distance: 95.2
click at [410, 149] on div "Adobe’s statements of disclosure articulate our policies and practices around r…" at bounding box center [387, 129] width 126 height 40
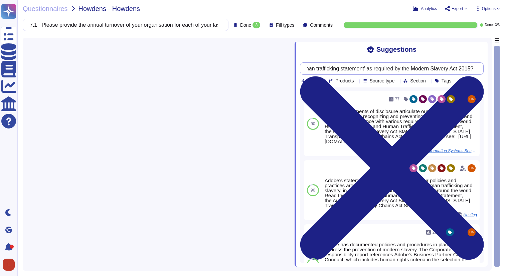
drag, startPoint x: 314, startPoint y: 68, endPoint x: 508, endPoint y: 73, distance: 193.4
click at [505, 73] on html "Questionnaires Knowledge Base Documents Analytics CAIQ / SIG Help Center Dark m…" at bounding box center [252, 138] width 505 height 276
paste input "What source of competent safety advice do you use in compliance with the Manage…"
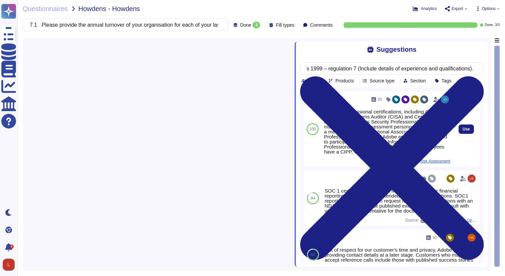
scroll to position [0, 0]
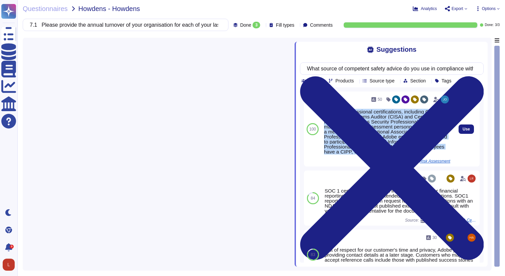
drag, startPoint x: 444, startPoint y: 153, endPoint x: 323, endPoint y: 113, distance: 127.2
click at [323, 113] on div "50 Relevant professional certifications, including Certified Information System…" at bounding box center [387, 129] width 132 height 75
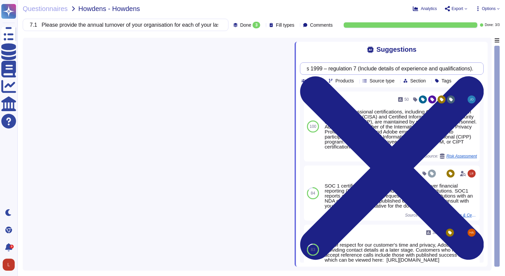
drag, startPoint x: 314, startPoint y: 67, endPoint x: 505, endPoint y: 71, distance: 191.4
click at [505, 71] on html "Questionnaires Knowledge Base Documents Analytics CAIQ / SIG Help Center Dark m…" at bounding box center [252, 138] width 505 height 276
paste input "Is your company SafeContractor accredited, if Yes, please provide details below…"
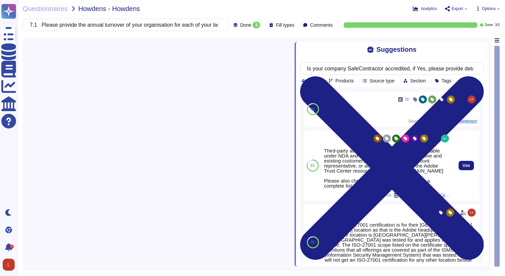
drag, startPoint x: 444, startPoint y: 195, endPoint x: 323, endPoint y: 151, distance: 128.1
click at [323, 151] on div "123 Third-party audit or certification reports are available under NDA and can …" at bounding box center [387, 166] width 132 height 70
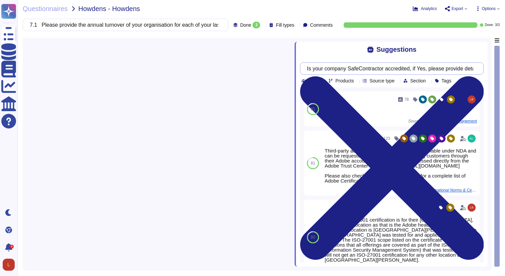
drag, startPoint x: 322, startPoint y: 68, endPoint x: 384, endPoint y: 72, distance: 62.9
click at [473, 71] on input "Is your company SafeContractor accredited, if Yes, please provide details below…" at bounding box center [390, 69] width 173 height 12
drag, startPoint x: 314, startPoint y: 70, endPoint x: 528, endPoint y: 69, distance: 214.1
click at [505, 69] on html "Questionnaires Knowledge Base Documents Analytics CAIQ / SIG Help Center Dark m…" at bounding box center [252, 138] width 505 height 276
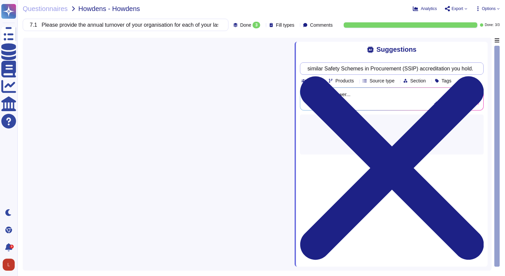
type input "I"
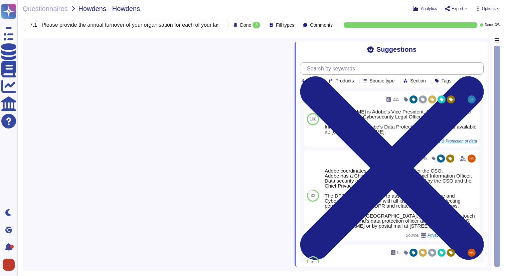
paste input "Do you have a nominated person with Environmental responsibility, if Yes please…"
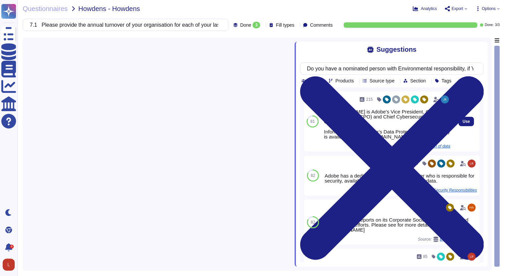
drag, startPoint x: 447, startPoint y: 143, endPoint x: 321, endPoint y: 114, distance: 129.5
click at [321, 114] on div "81 215 Nubiaa Shabaka is Adobe's Vice President, Chief Privacy Officer (CPO) an…" at bounding box center [392, 122] width 176 height 60
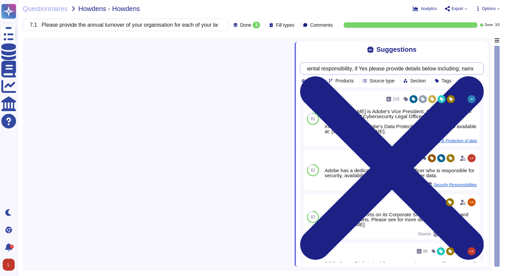
scroll to position [0, 170]
drag, startPoint x: 313, startPoint y: 68, endPoint x: 506, endPoint y: 70, distance: 192.7
click at [505, 70] on html "Questionnaires Knowledge Base Documents Analytics CAIQ / SIG Help Center Dark m…" at bounding box center [252, 138] width 505 height 276
paste input "Please list the names of all Directors, Partners and Associates"
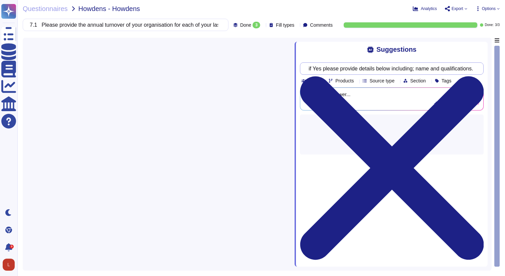
scroll to position [0, 0]
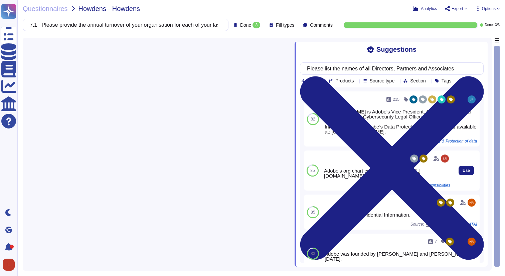
drag, startPoint x: 326, startPoint y: 170, endPoint x: 439, endPoint y: 178, distance: 113.2
click at [439, 178] on div "Adobe's org chart can be found here: https://theorg.com/org/adobe-systems/org-c…" at bounding box center [387, 173] width 126 height 10
click at [439, 176] on div "Adobe's org chart can be found here: https://theorg.com/org/adobe-systems/org-c…" at bounding box center [387, 173] width 126 height 10
drag, startPoint x: 439, startPoint y: 176, endPoint x: 318, endPoint y: 167, distance: 121.2
click at [318, 167] on div "85 21 Adobe's org chart can be found here: https://theorg.com/org/adobe-systems…" at bounding box center [392, 171] width 176 height 40
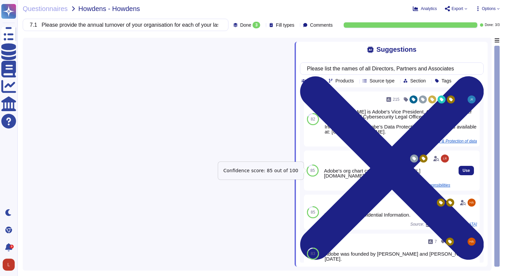
scroll to position [0, 0]
click at [443, 177] on div "Adobe's org chart can be found here: https://theorg.com/org/adobe-systems/org-c…" at bounding box center [387, 173] width 126 height 10
drag, startPoint x: 424, startPoint y: 175, endPoint x: 323, endPoint y: 171, distance: 101.0
click at [323, 171] on div "21 Adobe's org chart can be found here: https://theorg.com/org/adobe-systems/or…" at bounding box center [387, 170] width 132 height 40
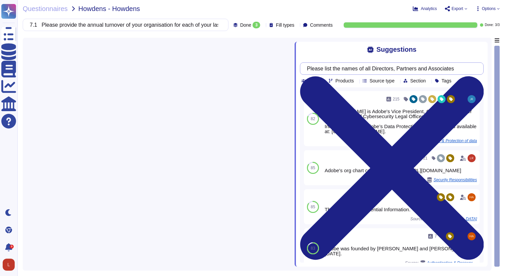
click at [319, 66] on input "Please list the names of all Directors, Partners and Associates" at bounding box center [390, 69] width 173 height 12
drag, startPoint x: 314, startPoint y: 69, endPoint x: 480, endPoint y: 68, distance: 165.6
click at [479, 69] on div "Please list the names of all Directors, Partners and Associates" at bounding box center [392, 68] width 184 height 12
paste input "Do you hold the ISO27001 certification?"
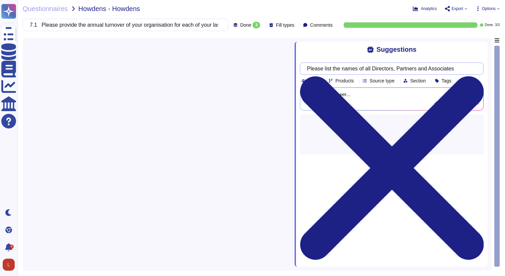
scroll to position [0, 0]
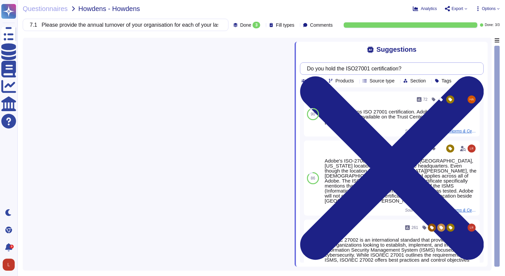
drag, startPoint x: 396, startPoint y: 68, endPoint x: 303, endPoint y: 66, distance: 93.9
click at [303, 66] on div "Do you hold the ISO27001 certification?" at bounding box center [392, 68] width 184 height 12
paste input "Are you externally Audited to any Security Standard for conformance, for exampl…"
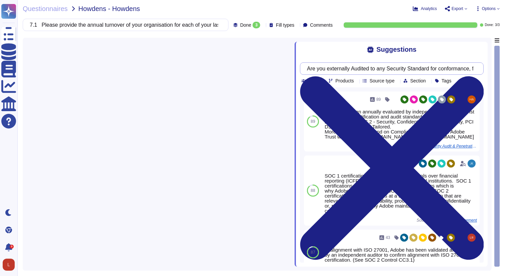
scroll to position [0, 55]
drag, startPoint x: 315, startPoint y: 69, endPoint x: 540, endPoint y: 65, distance: 225.1
click at [505, 65] on html "Questionnaires Knowledge Base Documents Analytics CAIQ / SIG Help Center Dark m…" at bounding box center [252, 138] width 505 height 276
type input "A"
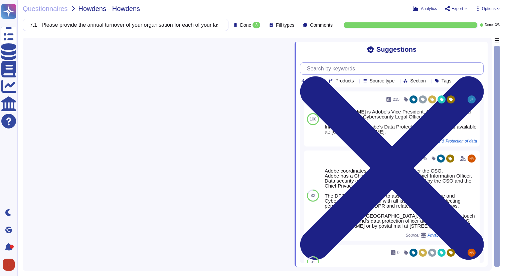
paste input "*"
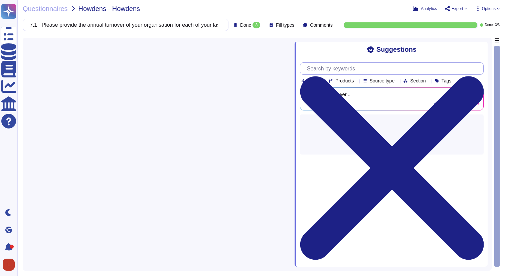
type input "*"
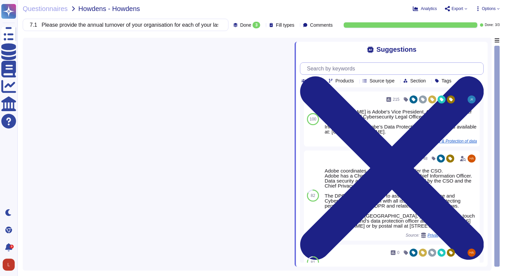
paste input "*"
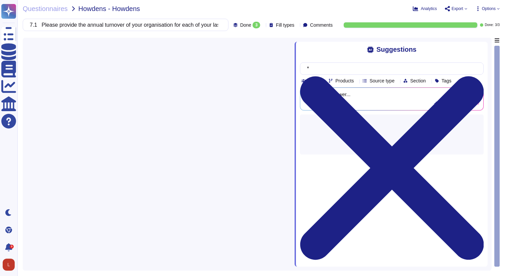
type input "*"
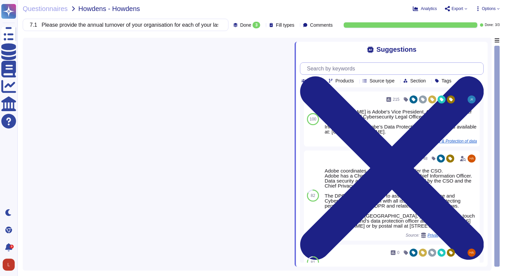
paste input "*"
type input "*"
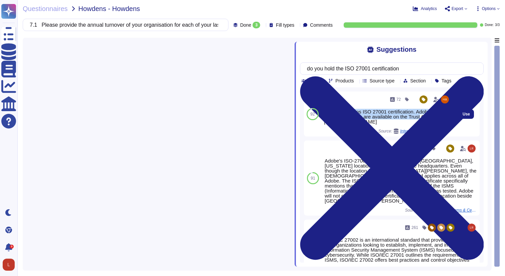
drag, startPoint x: 325, startPoint y: 113, endPoint x: 447, endPoint y: 119, distance: 122.0
click at [447, 119] on div "Adobe maintains ISO 27001 certification. Adobe's third-party assurances are ava…" at bounding box center [387, 116] width 126 height 15
drag, startPoint x: 448, startPoint y: 121, endPoint x: 325, endPoint y: 114, distance: 123.5
click at [325, 114] on div "Adobe maintains ISO 27001 certification. Adobe's third-party assurances are ava…" at bounding box center [387, 116] width 126 height 15
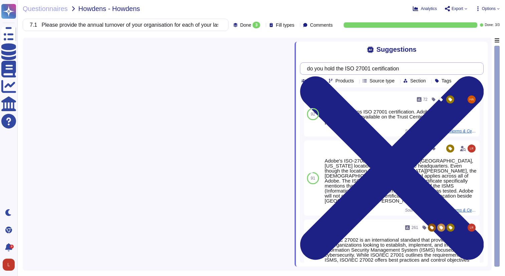
drag, startPoint x: 416, startPoint y: 69, endPoint x: 303, endPoint y: 71, distance: 113.9
click at [303, 71] on div "do you hold the ISO 27001 certification" at bounding box center [392, 68] width 184 height 12
paste input "Do you have a documented Security Policy, which is fully supported by the Board…"
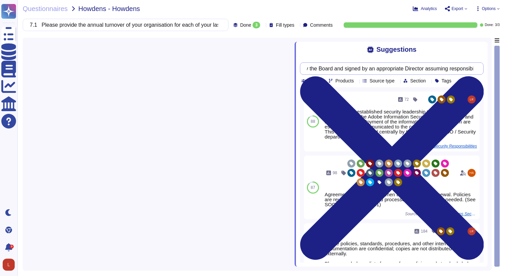
scroll to position [0, 190]
drag, startPoint x: 315, startPoint y: 71, endPoint x: 477, endPoint y: 67, distance: 162.0
click at [477, 67] on div "Do you have a documented Security Policy, which is fully supported by the Board…" at bounding box center [392, 68] width 184 height 12
paste input "Are your employees trained on Cyber Security and is this refreshed on an annual…"
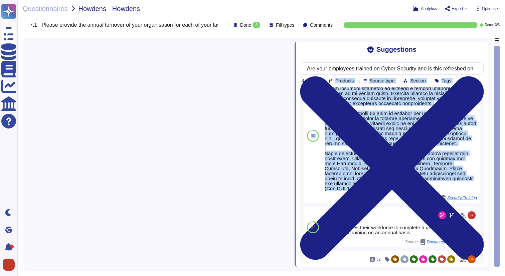
scroll to position [0, 0]
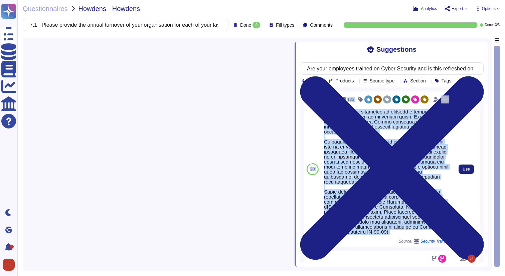
drag, startPoint x: 401, startPoint y: 210, endPoint x: 321, endPoint y: 113, distance: 126.2
click at [321, 113] on div "90 186 Source: Security Training Use" at bounding box center [392, 169] width 176 height 155
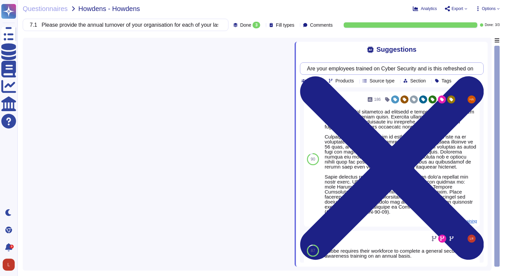
drag, startPoint x: 314, startPoint y: 68, endPoint x: 381, endPoint y: 70, distance: 67.2
click at [505, 70] on html "Questionnaires Knowledge Base Documents Analytics CAIQ / SIG Help Center Dark m…" at bounding box center [252, 138] width 505 height 276
drag, startPoint x: 316, startPoint y: 69, endPoint x: 503, endPoint y: 70, distance: 187.0
click at [503, 70] on div "Questionnaires Howdens - Howdens Analytics Export Options 7.1 Please provide th…" at bounding box center [261, 138] width 488 height 276
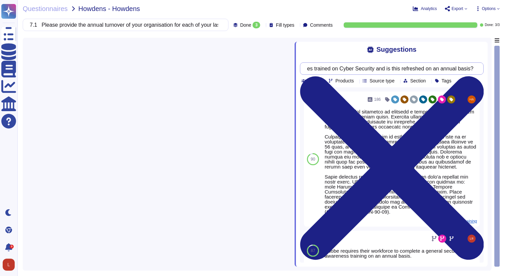
paste input "Do you have dedicated resource to review and manage Security"
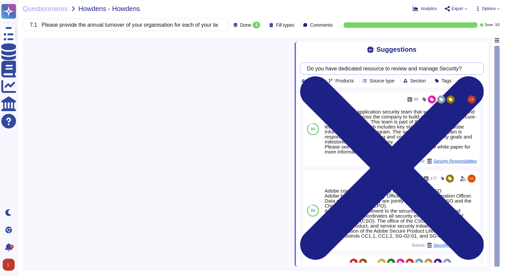
drag, startPoint x: 316, startPoint y: 70, endPoint x: 494, endPoint y: 65, distance: 178.1
click at [494, 65] on div "Suggestions Do you have dedicated resource to review and manage Security? Team …" at bounding box center [261, 154] width 477 height 233
drag, startPoint x: 315, startPoint y: 69, endPoint x: 474, endPoint y: 68, distance: 158.3
click at [474, 68] on input "Do you have dedicated resource to review and manage Security?" at bounding box center [390, 69] width 173 height 12
paste input "Senior Management / Board have site of the Security Risks facing your organisat…"
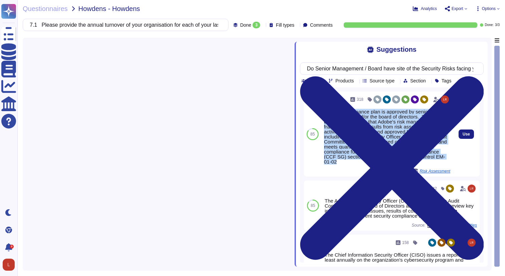
drag, startPoint x: 324, startPoint y: 111, endPoint x: 392, endPoint y: 161, distance: 84.0
click at [392, 161] on div "The risk governance plan is approved by senior management and/or the board of d…" at bounding box center [387, 136] width 126 height 55
click at [393, 152] on div "The risk governance plan is approved by senior management and/or the board of d…" at bounding box center [387, 136] width 126 height 55
drag, startPoint x: 324, startPoint y: 112, endPoint x: 399, endPoint y: 162, distance: 90.3
click at [399, 162] on div "The risk governance plan is approved by senior management and/or the board of d…" at bounding box center [387, 136] width 126 height 55
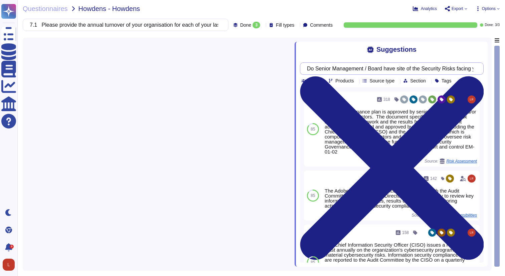
scroll to position [0, 52]
drag, startPoint x: 315, startPoint y: 69, endPoint x: 504, endPoint y: 69, distance: 189.0
click at [504, 69] on div "Questionnaires Howdens - Howdens Analytics Export Options 7.1 Please provide th…" at bounding box center [261, 138] width 488 height 276
paste input "If so, how often are they reviewed and discussed"
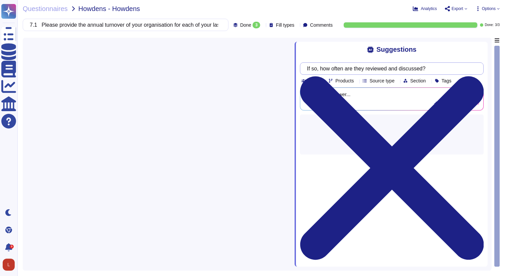
scroll to position [0, 0]
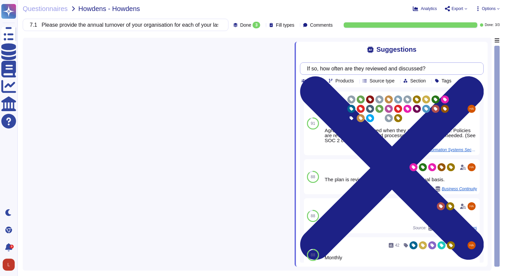
drag, startPoint x: 315, startPoint y: 69, endPoint x: 444, endPoint y: 67, distance: 128.9
click at [444, 67] on input "If so, how often are they reviewed and discussed?" at bounding box center [390, 69] width 173 height 12
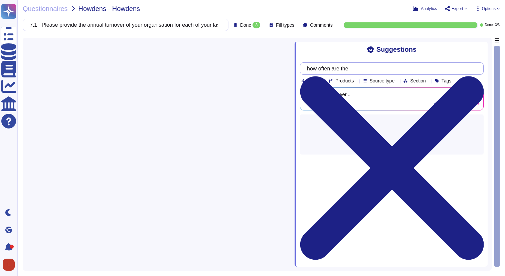
paste input "Do Senior Management / Board have site of the Security Risks facing your organi…"
drag, startPoint x: 412, startPoint y: 68, endPoint x: 261, endPoint y: 70, distance: 151.0
click at [261, 70] on div "Suggestions how often are the Do Senior Management / Board have site of the Sec…" at bounding box center [257, 154] width 469 height 233
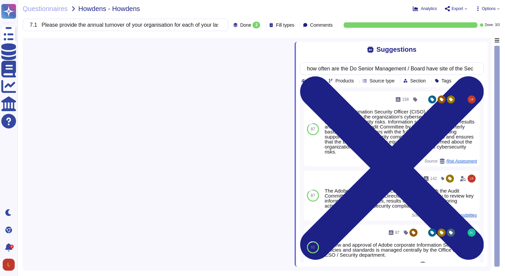
type input "how often are the Do Senior Management / Board have site of the Security Risks …"
drag, startPoint x: 314, startPoint y: 67, endPoint x: 501, endPoint y: 73, distance: 186.8
click at [501, 73] on div "Questionnaires Howdens - Howdens Analytics Export Options 7.1 Please provide th…" at bounding box center [261, 138] width 488 height 276
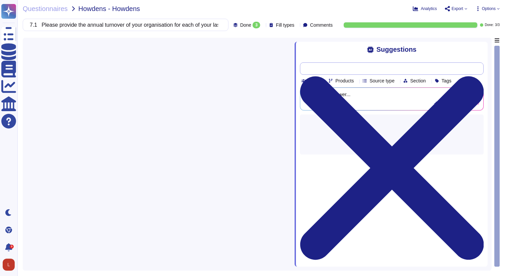
paste input "Do you assess and measure your key suppliers for their approach to Cyber Securi…"
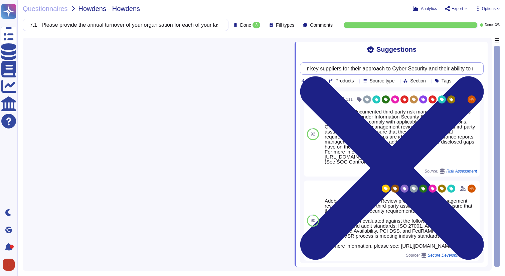
scroll to position [0, 138]
drag, startPoint x: 316, startPoint y: 68, endPoint x: 482, endPoint y: 66, distance: 166.7
click at [482, 66] on div "Do you assess and measure your key suppliers for their approach to Cyber Securi…" at bounding box center [392, 68] width 184 height 12
paste input "Are any systems or solutions used to support Howdens externally facing, for exa…"
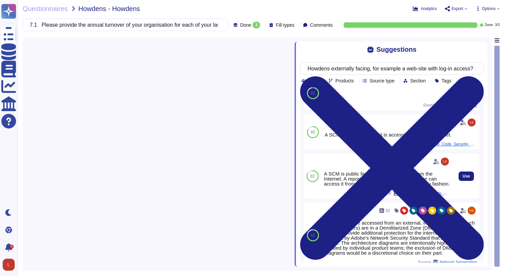
scroll to position [0, 0]
drag, startPoint x: 346, startPoint y: 187, endPoint x: 325, endPoint y: 174, distance: 25.0
click at [325, 174] on div "A SCM is public facing, if it is accessible from the Internet. A repository is …" at bounding box center [387, 178] width 126 height 15
drag, startPoint x: 315, startPoint y: 70, endPoint x: 504, endPoint y: 70, distance: 189.4
click at [504, 70] on div "Questionnaires Howdens - Howdens Analytics Export Options 7.1 Please provide th…" at bounding box center [261, 138] width 488 height 276
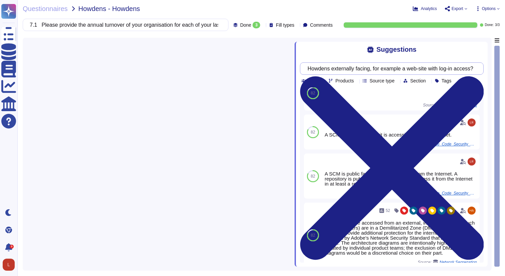
paste input "Do you undertake regular (weekly) Vulnerability Scanning of your Network, Envir…"
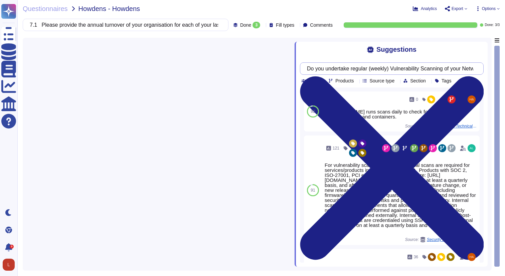
scroll to position [0, 97]
drag, startPoint x: 314, startPoint y: 69, endPoint x: 508, endPoint y: 70, distance: 194.0
click at [505, 70] on html "Questionnaires Knowledge Base Documents Analytics CAIQ / SIG Help Center Dark m…" at bounding box center [252, 138] width 505 height 276
paste input "Are the Servers and End-Points (Manufacturing lines / PC's / Laptops) use in-su…"
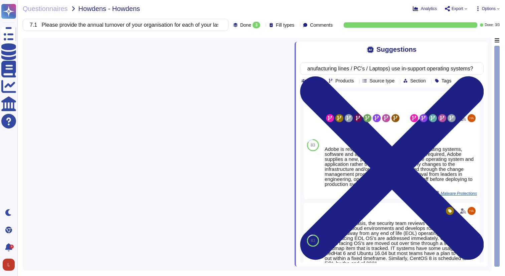
scroll to position [0, 0]
drag, startPoint x: 315, startPoint y: 68, endPoint x: 529, endPoint y: 68, distance: 214.7
click at [505, 68] on html "Questionnaires Knowledge Base Documents Analytics CAIQ / SIG Help Center Dark m…" at bounding box center [252, 138] width 505 height 276
paste input "Do you "Patch" your server estate in-line with the manufacturers update release…"
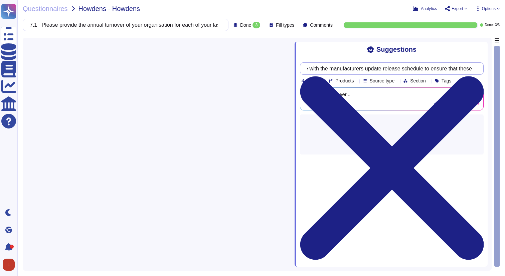
scroll to position [0, 157]
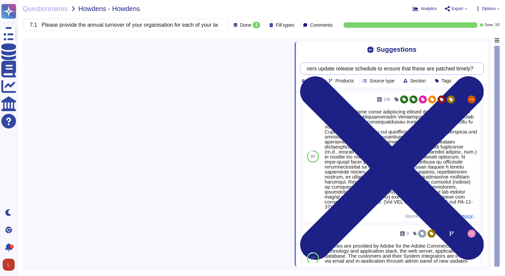
drag, startPoint x: 378, startPoint y: 68, endPoint x: 383, endPoint y: 68, distance: 4.7
click at [379, 68] on input "Do you "Patch" your server estate in-line with the manufacturers update release…" at bounding box center [390, 69] width 173 height 12
drag, startPoint x: 387, startPoint y: 69, endPoint x: 217, endPoint y: 73, distance: 169.7
click at [217, 73] on div "Suggestions Do you "Patch" your server estate in-line with the manufacturers up…" at bounding box center [257, 154] width 469 height 233
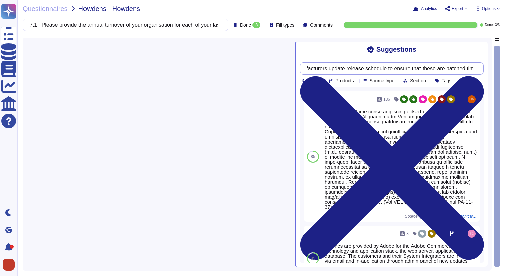
scroll to position [0, 157]
drag, startPoint x: 313, startPoint y: 68, endPoint x: 475, endPoint y: 67, distance: 161.6
click at [475, 67] on input "Do you "Patch" your server estate in-line with the manufacturers update release…" at bounding box center [390, 69] width 173 height 12
paste input "Do you deploy any anti-Malware measures on your end-points (Servers / Devices),…"
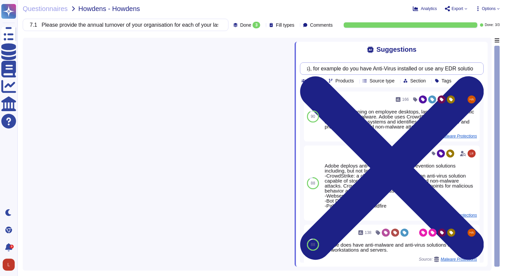
scroll to position [0, 210]
drag, startPoint x: 315, startPoint y: 68, endPoint x: 521, endPoint y: 69, distance: 206.7
click at [505, 69] on html "Questionnaires Knowledge Base Documents Analytics CAIQ / SIG Help Center Dark m…" at bounding box center [252, 138] width 505 height 276
paste input "Network Segregation measures across your estate, i.e. is the IT network support…"
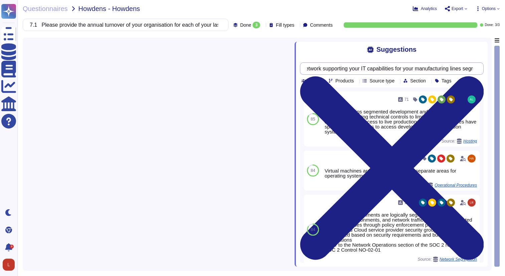
scroll to position [0, 295]
drag, startPoint x: 314, startPoint y: 69, endPoint x: 517, endPoint y: 67, distance: 203.4
click at [505, 67] on html "Questionnaires Knowledge Base Documents Analytics CAIQ / SIG Help Center Dark m…" at bounding box center [252, 138] width 505 height 276
paste input "Are your firewall rulesets reviewed on a regular basis?"
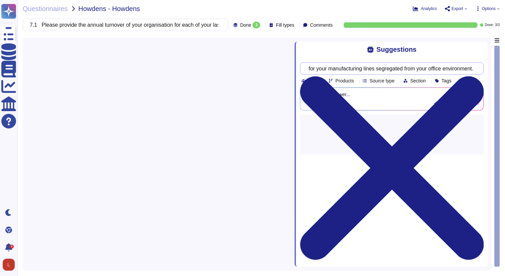
scroll to position [0, 0]
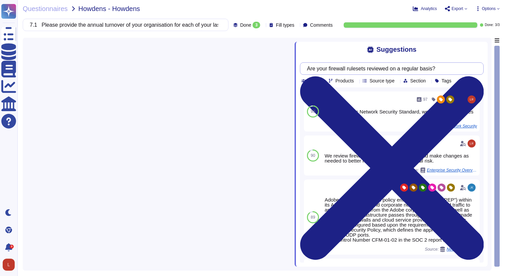
drag, startPoint x: 453, startPoint y: 69, endPoint x: 315, endPoint y: 68, distance: 138.3
click at [315, 68] on input "Are your firewall rulesets reviewed on a regular basis?" at bounding box center [390, 69] width 173 height 12
paste input "Where employees remotely log-into your systems, do you deploy Multi-Factor Auth…"
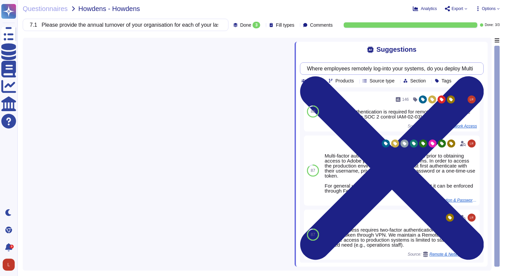
click at [314, 68] on input "Where employees remotely log-into your systems, do you deploy Multi-Factor Auth…" at bounding box center [390, 69] width 173 height 12
drag, startPoint x: 314, startPoint y: 68, endPoint x: 493, endPoint y: 68, distance: 178.3
click at [493, 68] on div "Suggestions Where employees remotely log-into your systems, do you deploy Multi…" at bounding box center [261, 154] width 477 height 233
paste input "Do you have documented Disaster Recovery and Business Continuity Management pla…"
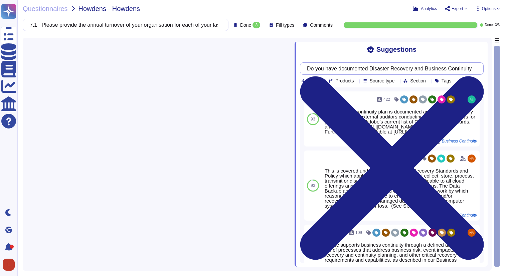
scroll to position [0, 94]
drag, startPoint x: 314, startPoint y: 69, endPoint x: 510, endPoint y: 66, distance: 196.1
click at [505, 66] on html "Questionnaires Knowledge Base Documents Analytics CAIQ / SIG Help Center Dark m…" at bounding box center [252, 138] width 505 height 276
paste input "build to a recognised standard such as OWASP"
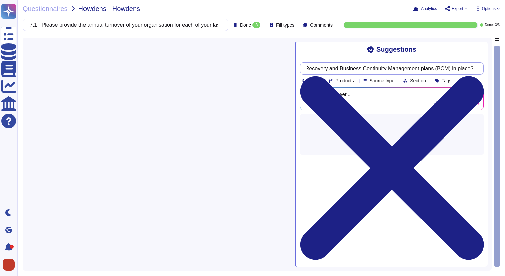
scroll to position [0, 0]
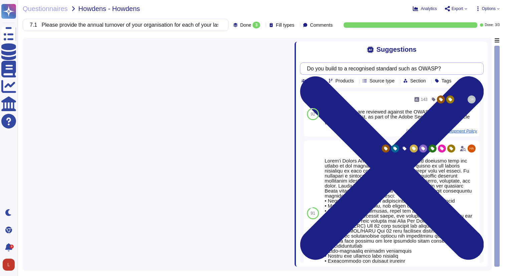
drag, startPoint x: 457, startPoint y: 68, endPoint x: 296, endPoint y: 62, distance: 161.4
click at [296, 62] on div "Suggestions Do you build to a recognised standard such as OWASP? Team Products …" at bounding box center [391, 152] width 193 height 229
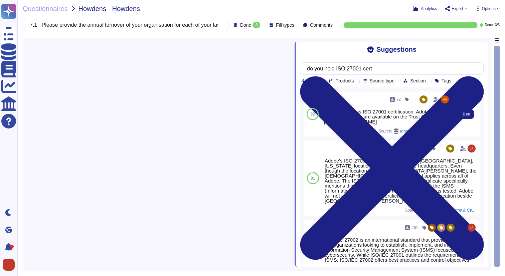
drag, startPoint x: 343, startPoint y: 123, endPoint x: 446, endPoint y: 121, distance: 103.5
click at [446, 121] on div "Adobe maintains ISO 27001 certification. Adobe's third-party assurances are ava…" at bounding box center [387, 116] width 126 height 15
click at [450, 122] on div "Adobe maintains ISO 27001 certification. Adobe's third-party assurances are ava…" at bounding box center [387, 116] width 126 height 15
drag, startPoint x: 407, startPoint y: 122, endPoint x: 343, endPoint y: 123, distance: 64.5
click at [343, 123] on div "Adobe maintains ISO 27001 certification. Adobe's third-party assurances are ava…" at bounding box center [387, 116] width 126 height 15
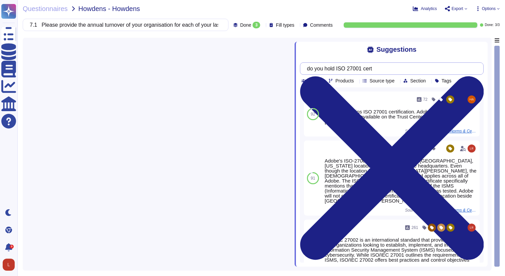
drag, startPoint x: 381, startPoint y: 68, endPoint x: 297, endPoint y: 69, distance: 84.2
click at [297, 69] on div "Suggestions do you hold ISO 27001 cert Team Products Source type Section Tags 9…" at bounding box center [391, 154] width 193 height 225
paste input "Please provide details of commercial insurances held (Employers, Public Liabili…"
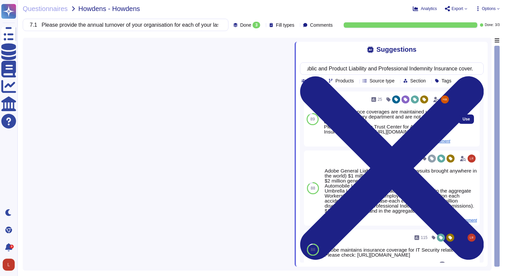
type input "Please provide details of commercial insurances held (Employers, Public Liabili…"
drag, startPoint x: 433, startPoint y: 138, endPoint x: 324, endPoint y: 112, distance: 112.4
click at [324, 112] on div "Adobe's insurance coverages are maintained under the Corporate Treasury departm…" at bounding box center [387, 121] width 126 height 25
click at [440, 132] on div "Adobe's insurance coverages are maintained under the Corporate Treasury departm…" at bounding box center [387, 121] width 126 height 25
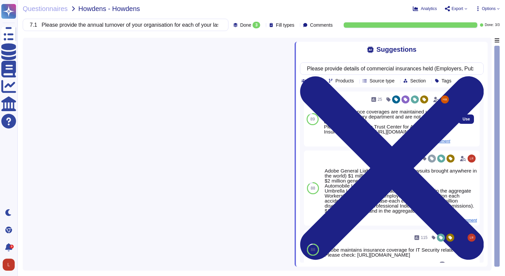
drag, startPoint x: 437, startPoint y: 136, endPoint x: 324, endPoint y: 138, distance: 112.9
click at [324, 134] on div "Adobe's insurance coverages are maintained under the Corporate Treasury departm…" at bounding box center [387, 121] width 126 height 25
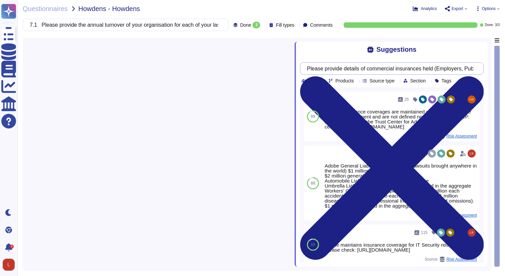
click at [317, 69] on input "Please provide details of commercial insurances held (Employers, Public Liabili…" at bounding box center [390, 69] width 173 height 12
drag, startPoint x: 314, startPoint y: 69, endPoint x: 501, endPoint y: 66, distance: 187.0
click at [501, 66] on div "Questionnaires Howdens - Howdens Analytics Export Options 7.1 Please provide th…" at bounding box center [261, 138] width 488 height 276
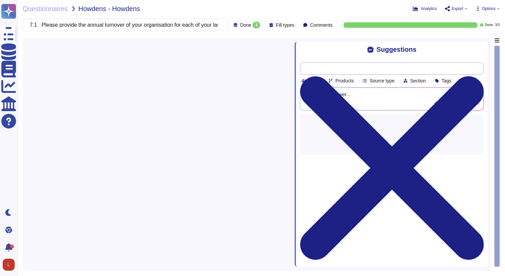
paste input "Do you hold Liability Insurance Certificate of Goods in Transit? If yes, you wi…"
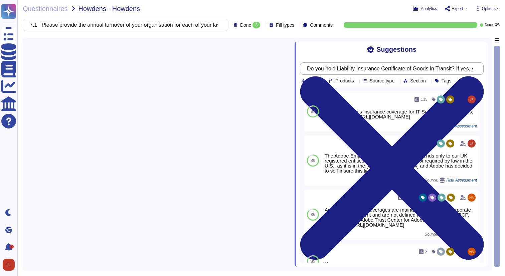
drag, startPoint x: 320, startPoint y: 72, endPoint x: 317, endPoint y: 70, distance: 3.4
click at [319, 71] on input "Do you hold Liability Insurance Certificate of Goods in Transit? If yes, you wi…" at bounding box center [390, 69] width 173 height 12
click at [316, 69] on input "Do you hold Liability Insurance Certificate of Goods in Transit? If yes, you wi…" at bounding box center [390, 69] width 173 height 12
drag, startPoint x: 316, startPoint y: 68, endPoint x: 512, endPoint y: 67, distance: 196.4
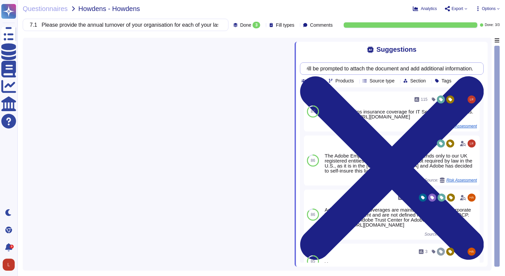
click at [505, 67] on html "Questionnaires Knowledge Base Documents Analytics CAIQ / SIG Help Center Dark m…" at bounding box center [252, 138] width 505 height 276
paste input "GAS Certificate"
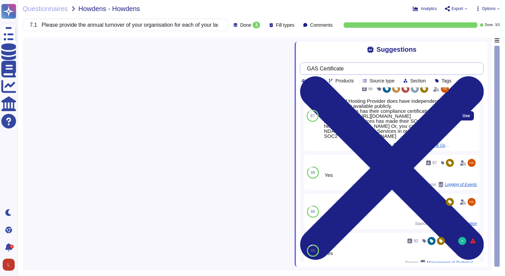
scroll to position [0, 0]
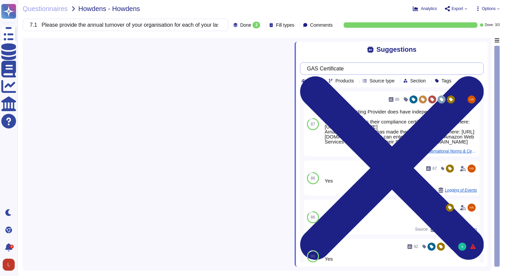
drag, startPoint x: 360, startPoint y: 69, endPoint x: 306, endPoint y: 65, distance: 54.3
click at [306, 65] on div "GAS Certificate" at bounding box center [392, 68] width 184 height 12
paste input "Please describe the work activity (or service) that you are proposing to perfor…"
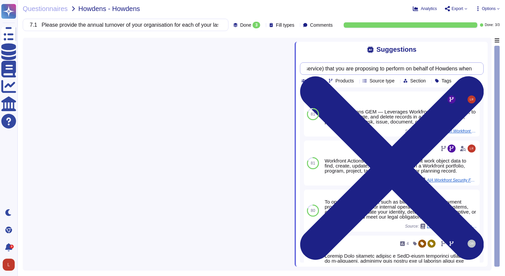
scroll to position [0, 189]
drag, startPoint x: 314, startPoint y: 69, endPoint x: 500, endPoint y: 68, distance: 186.0
click at [500, 68] on div "Questionnaires Howdens - Howdens Analytics Export Options 7.1 Please provide th…" at bounding box center [261, 138] width 488 height 276
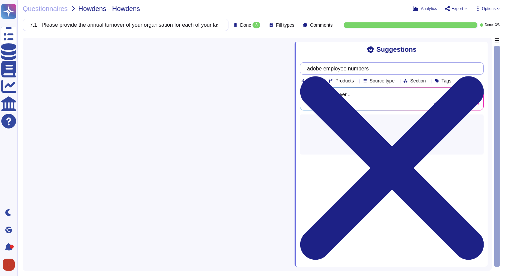
type input "adobe employee numbers"
